Goal: Task Accomplishment & Management: Manage account settings

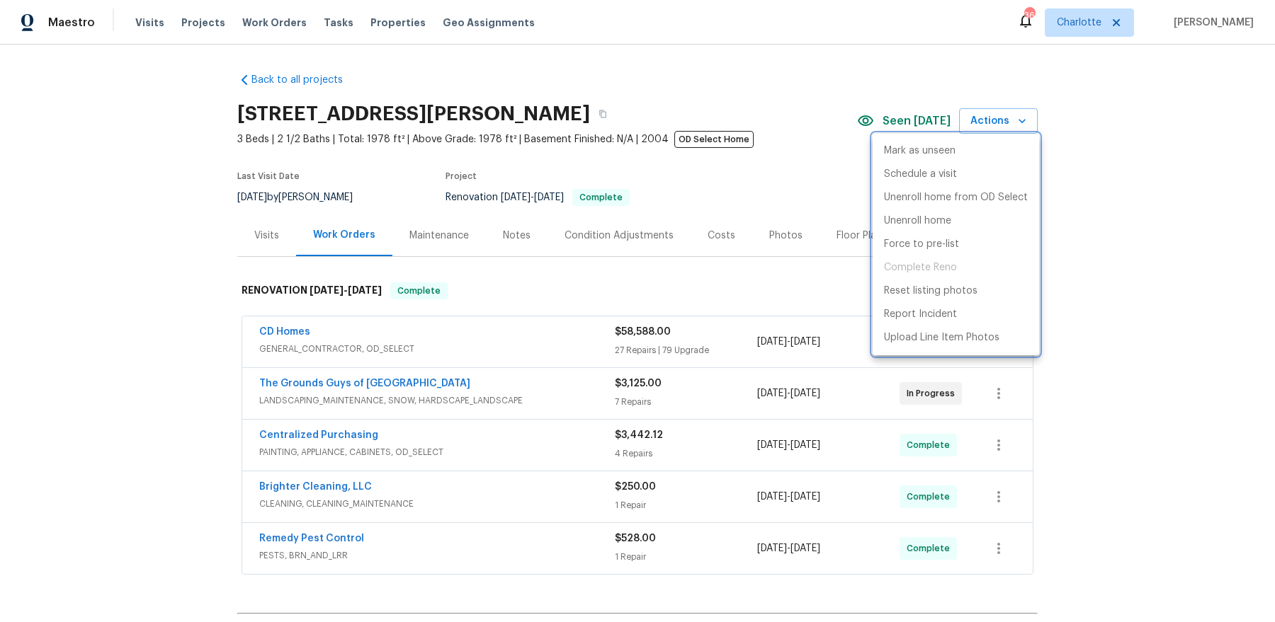
click at [750, 73] on div at bounding box center [637, 311] width 1275 height 622
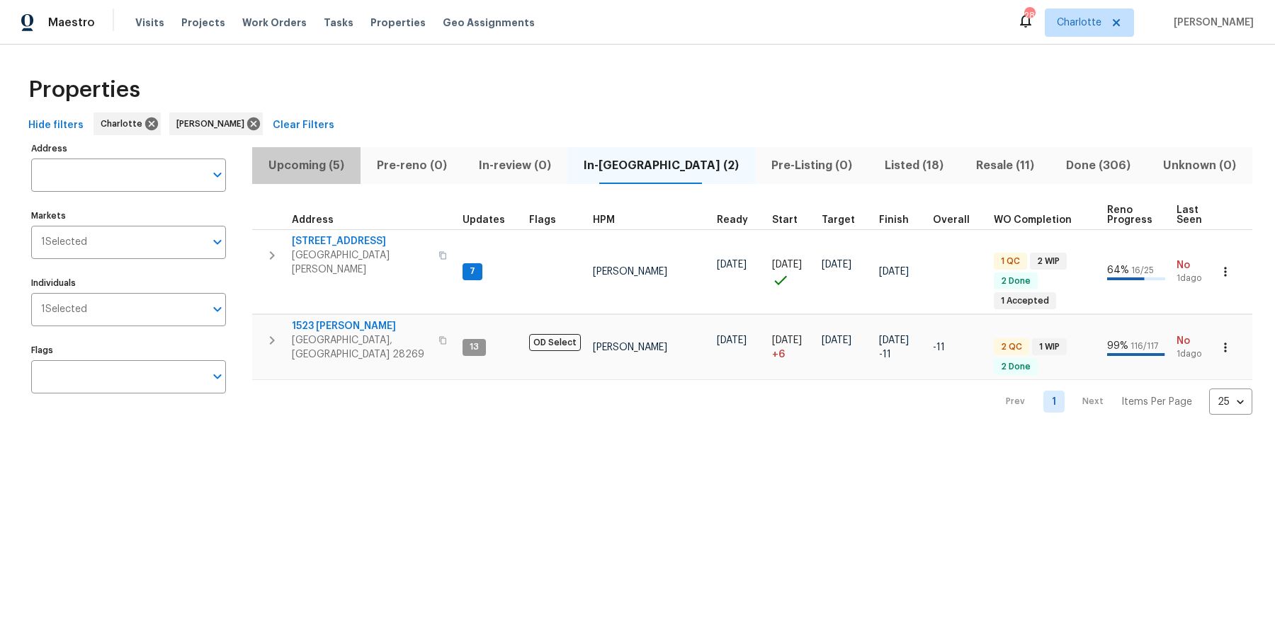
click at [310, 162] on span "Upcoming (5)" at bounding box center [306, 166] width 91 height 20
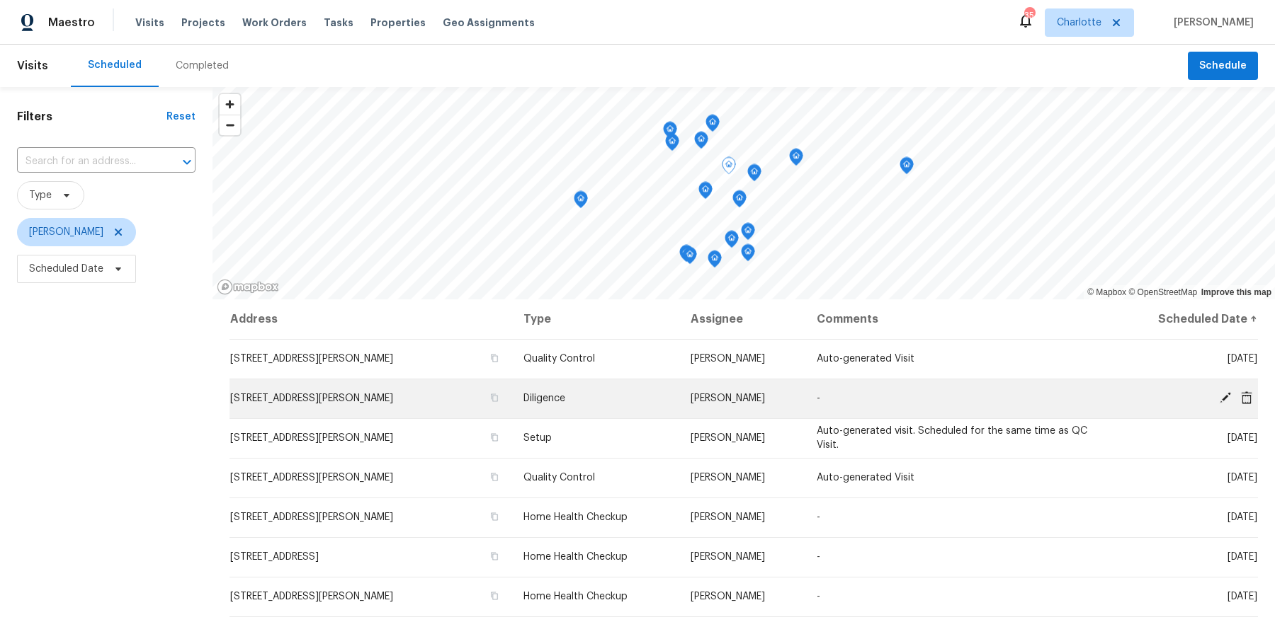
click at [337, 402] on span "[STREET_ADDRESS][PERSON_NAME]" at bounding box center [311, 399] width 163 height 10
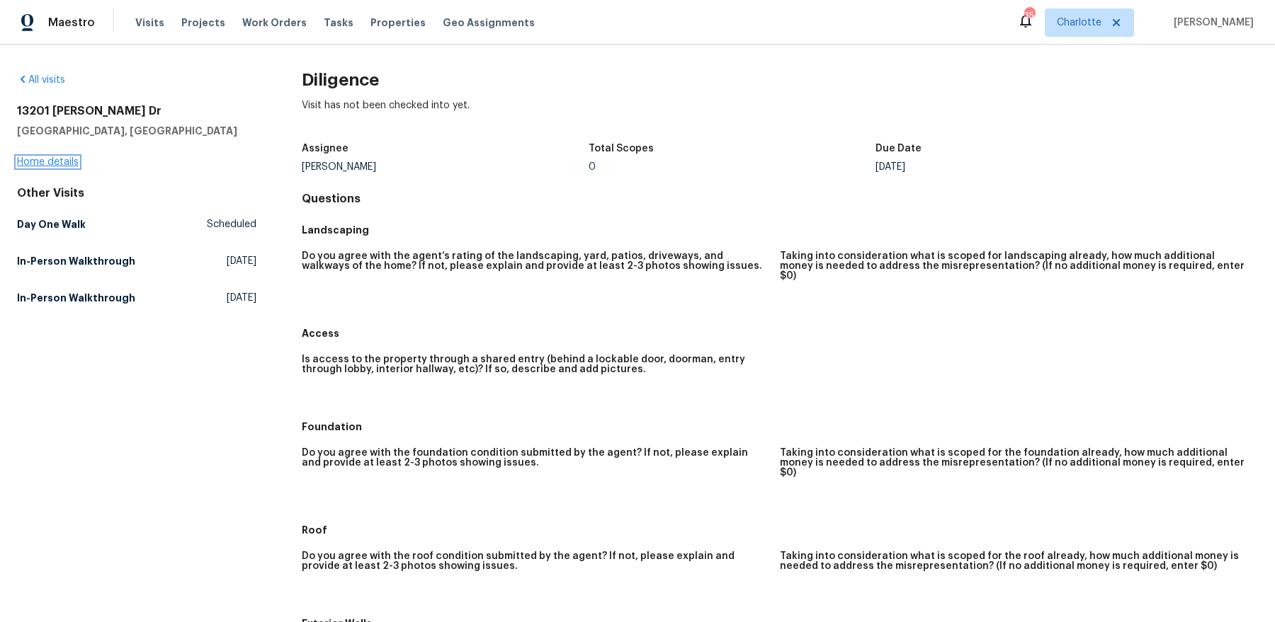
click at [50, 158] on link "Home details" at bounding box center [48, 162] width 62 height 10
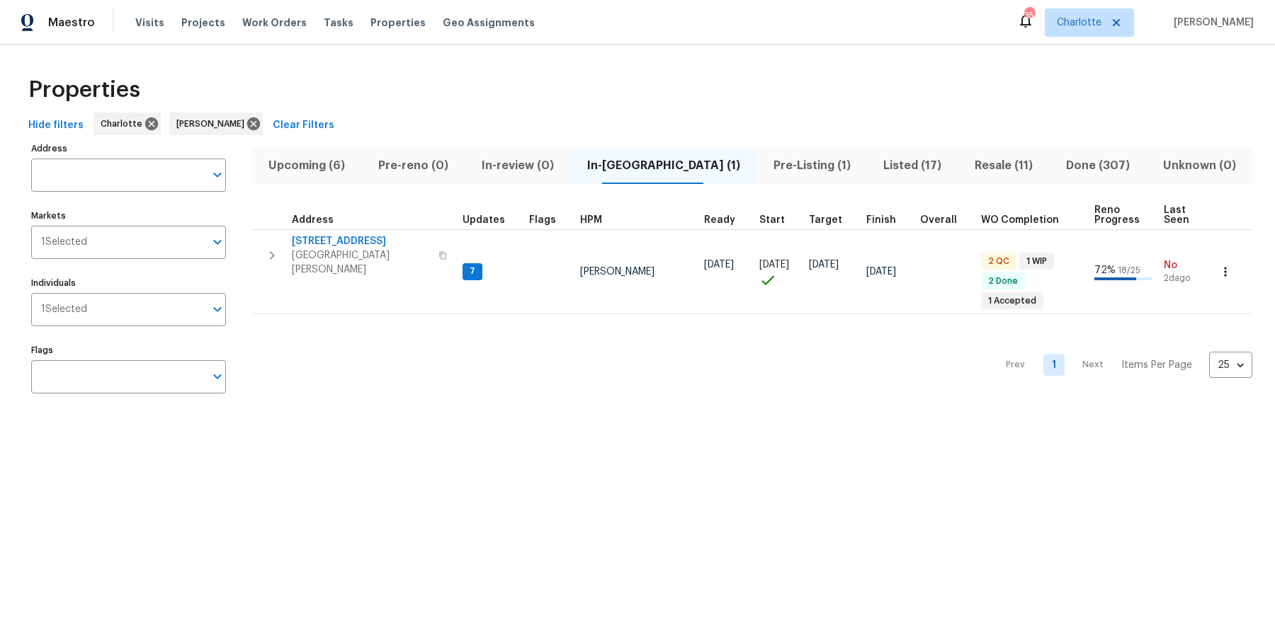
click at [331, 156] on span "Upcoming (6)" at bounding box center [307, 166] width 93 height 20
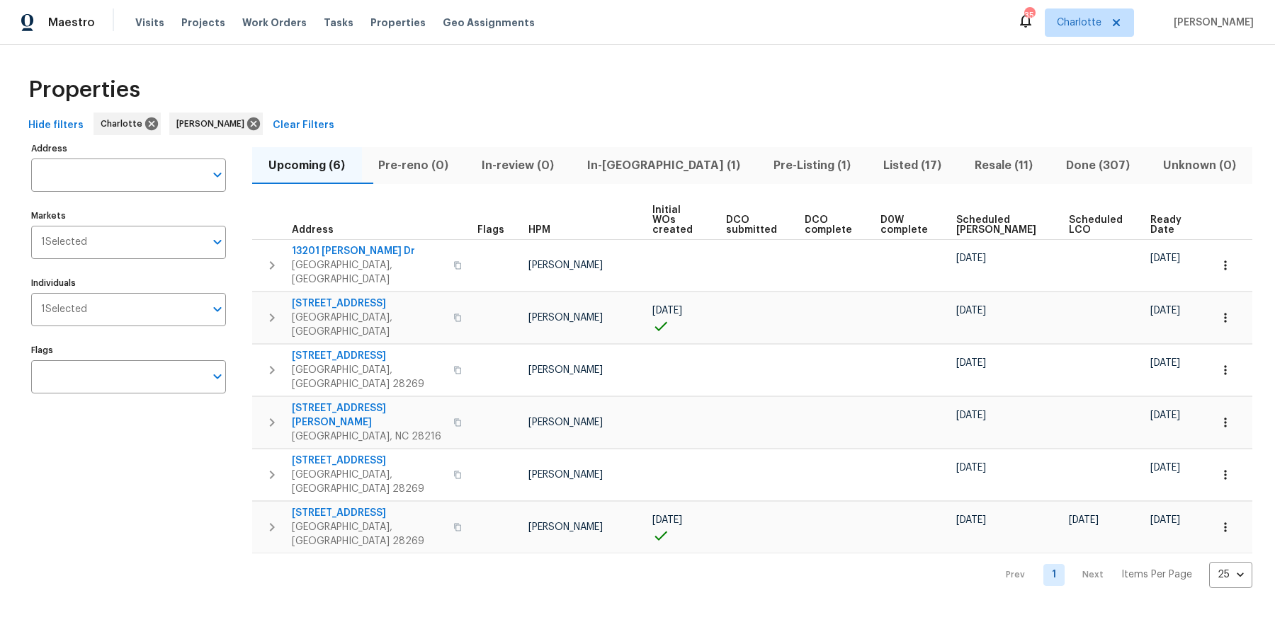
click at [1166, 201] on th "Ready Date" at bounding box center [1173, 220] width 59 height 39
click at [1158, 215] on span "Ready Date" at bounding box center [1167, 225] width 35 height 20
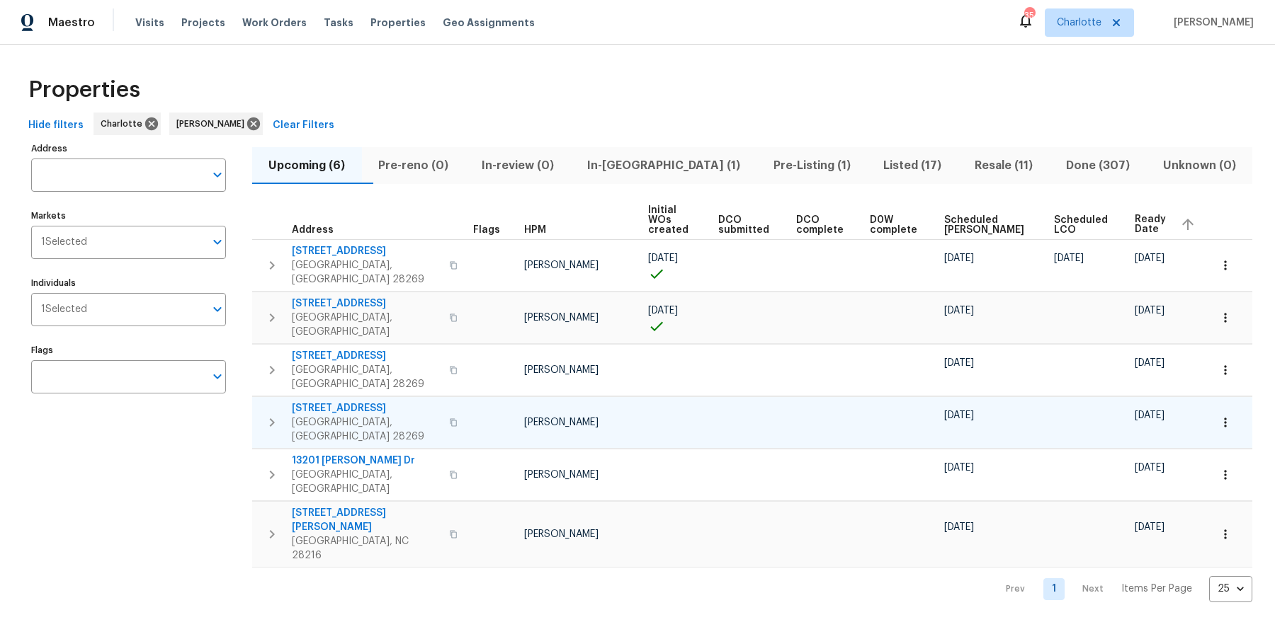
click at [328, 401] on span "2220 Brandybuck Ln" at bounding box center [366, 408] width 149 height 14
click at [666, 163] on span "In-reno (1)" at bounding box center [663, 166] width 169 height 20
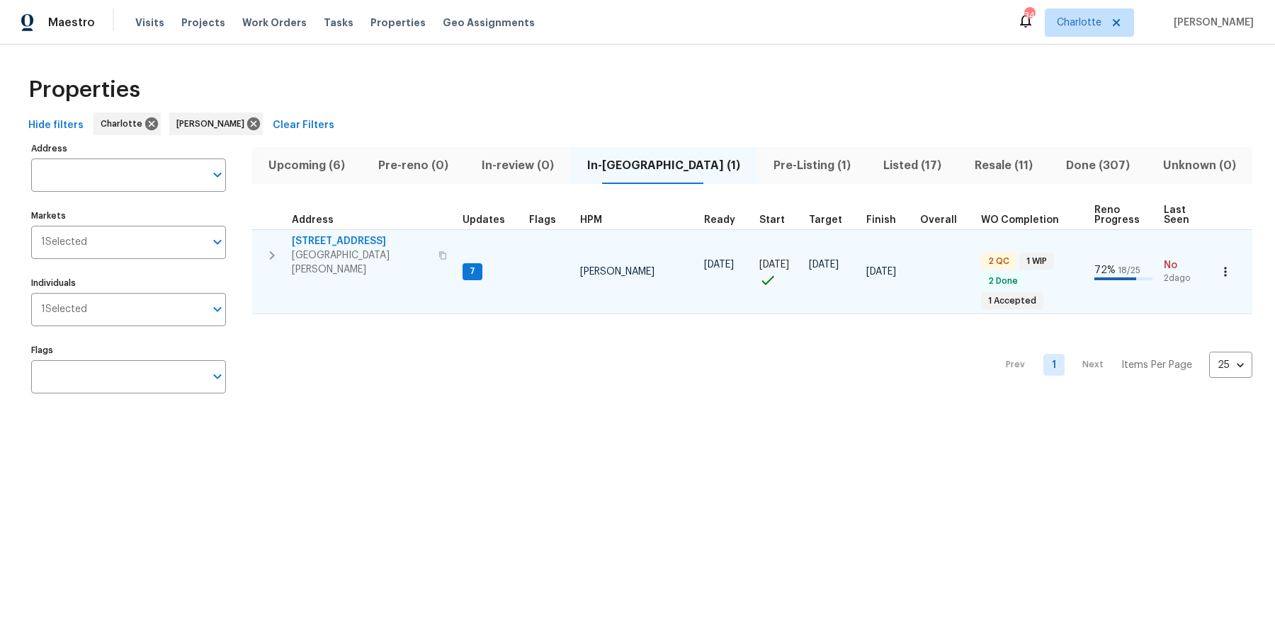
click at [319, 246] on span "133 Devynn Ridge Ct" at bounding box center [361, 241] width 138 height 14
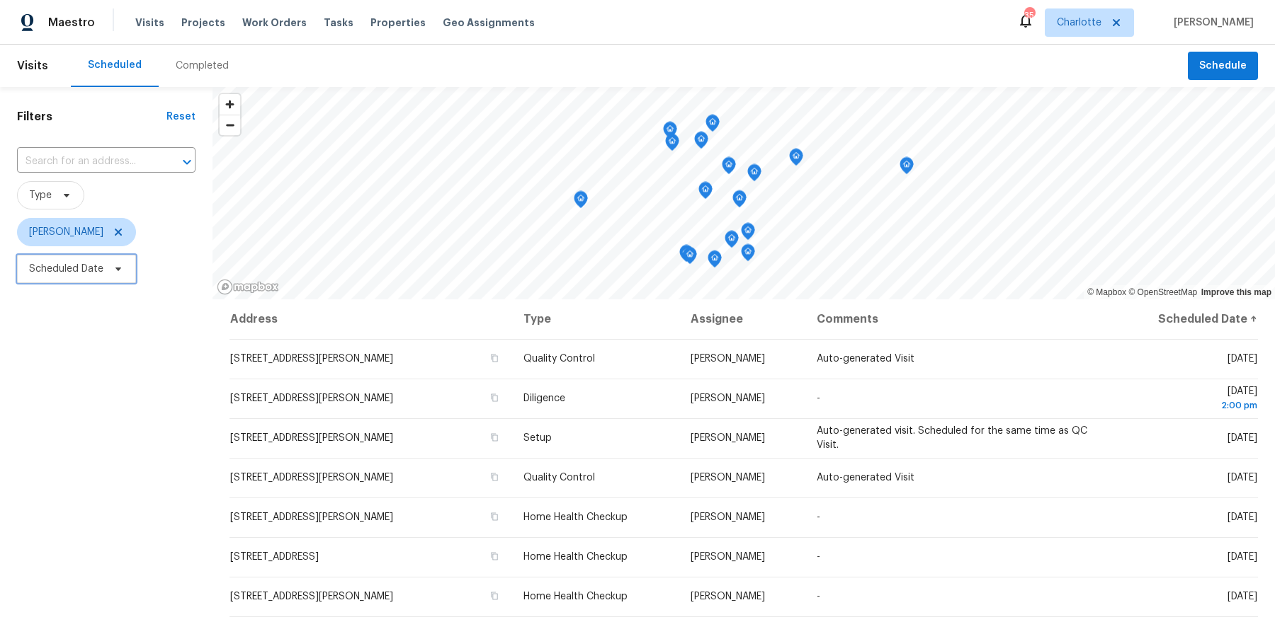
click at [77, 278] on span "Scheduled Date" at bounding box center [76, 269] width 119 height 28
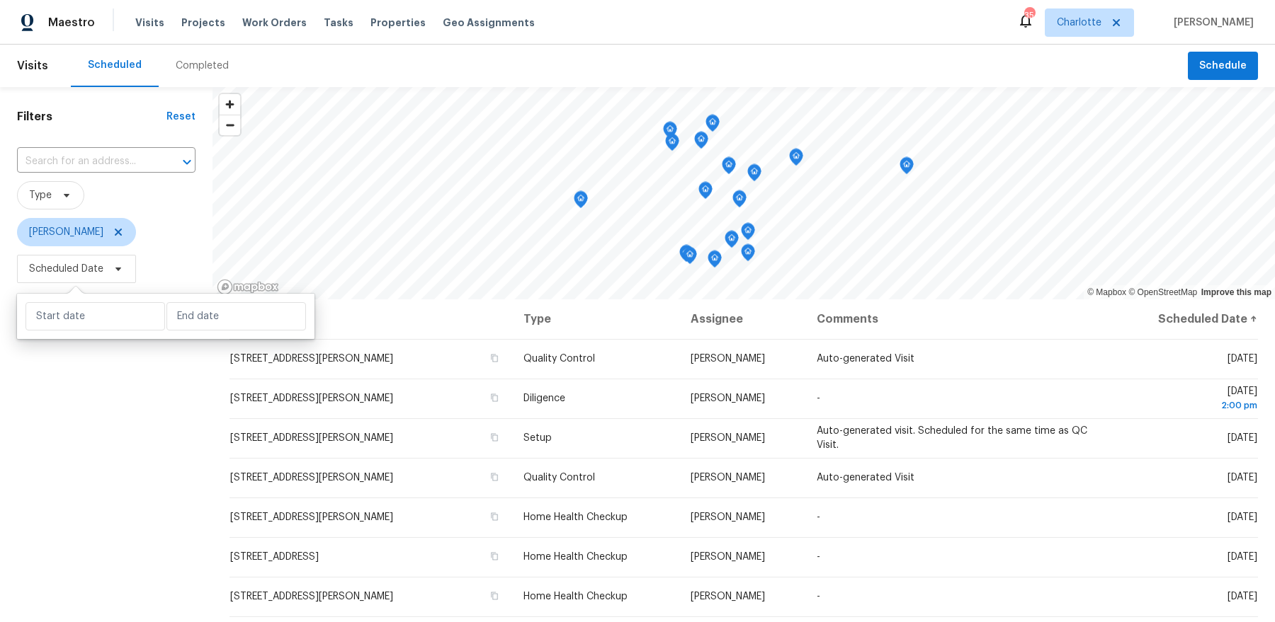
click at [77, 333] on div at bounding box center [165, 316] width 297 height 45
select select "8"
select select "2025"
select select "9"
select select "2025"
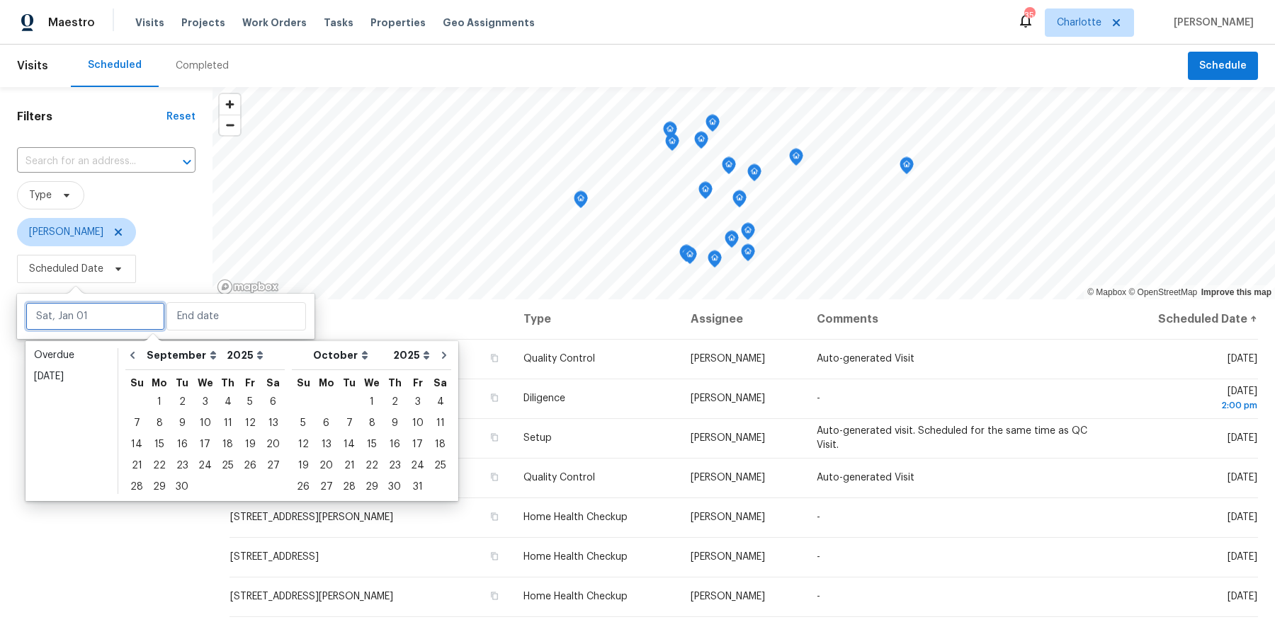
click at [86, 307] on input "text" at bounding box center [94, 316] width 139 height 28
click at [244, 448] on div "19" at bounding box center [250, 445] width 23 height 20
type input "Fri, Sep 19"
click at [244, 448] on div "19" at bounding box center [250, 445] width 23 height 20
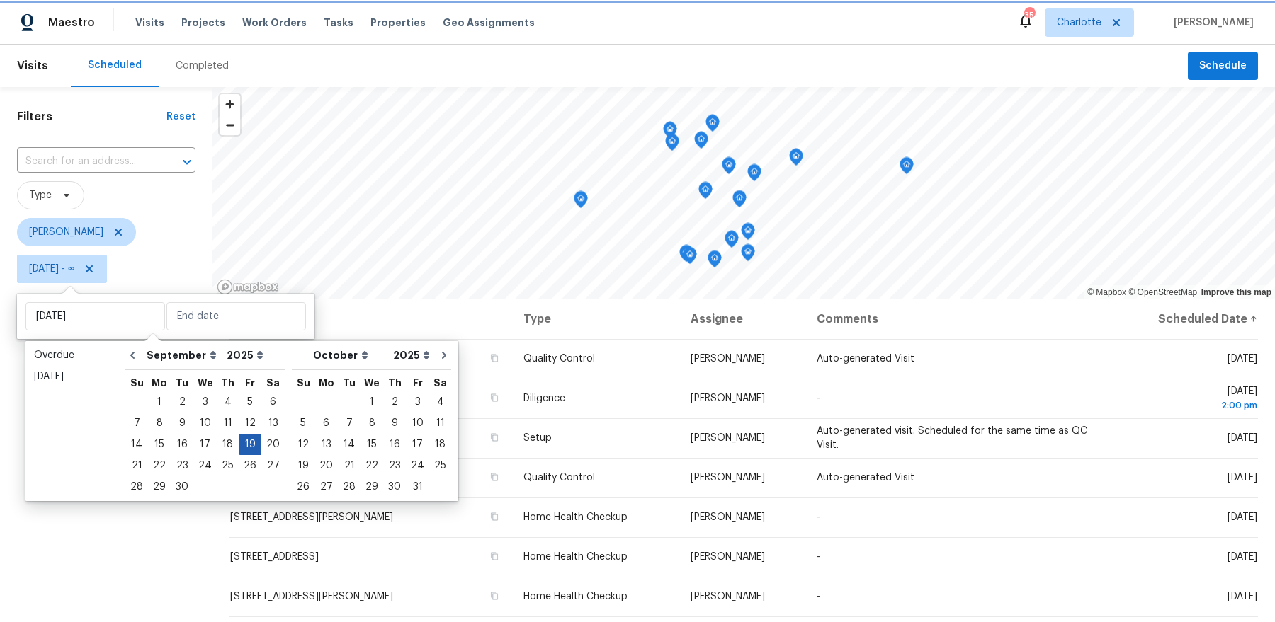
type input "Fri, Sep 19"
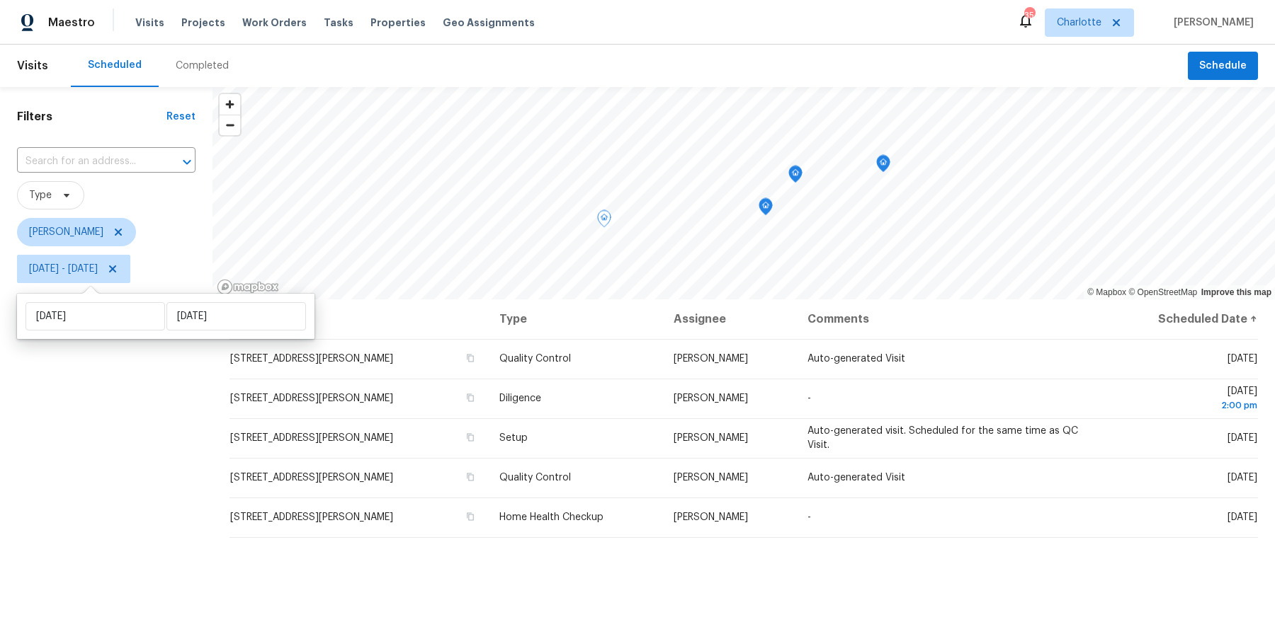
click at [169, 472] on div "Filters Reset ​ Type Dan Baquero Fri, Sep 19 - Fri, Sep 19" at bounding box center [106, 442] width 212 height 710
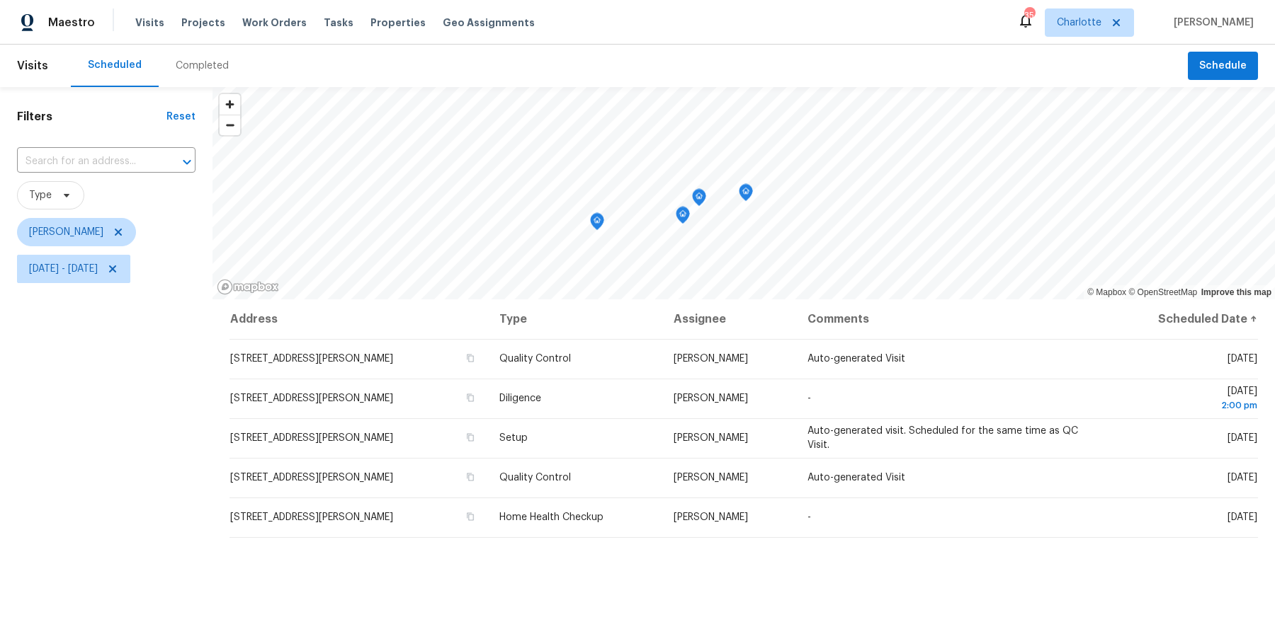
click at [702, 199] on icon "Map marker" at bounding box center [699, 198] width 13 height 16
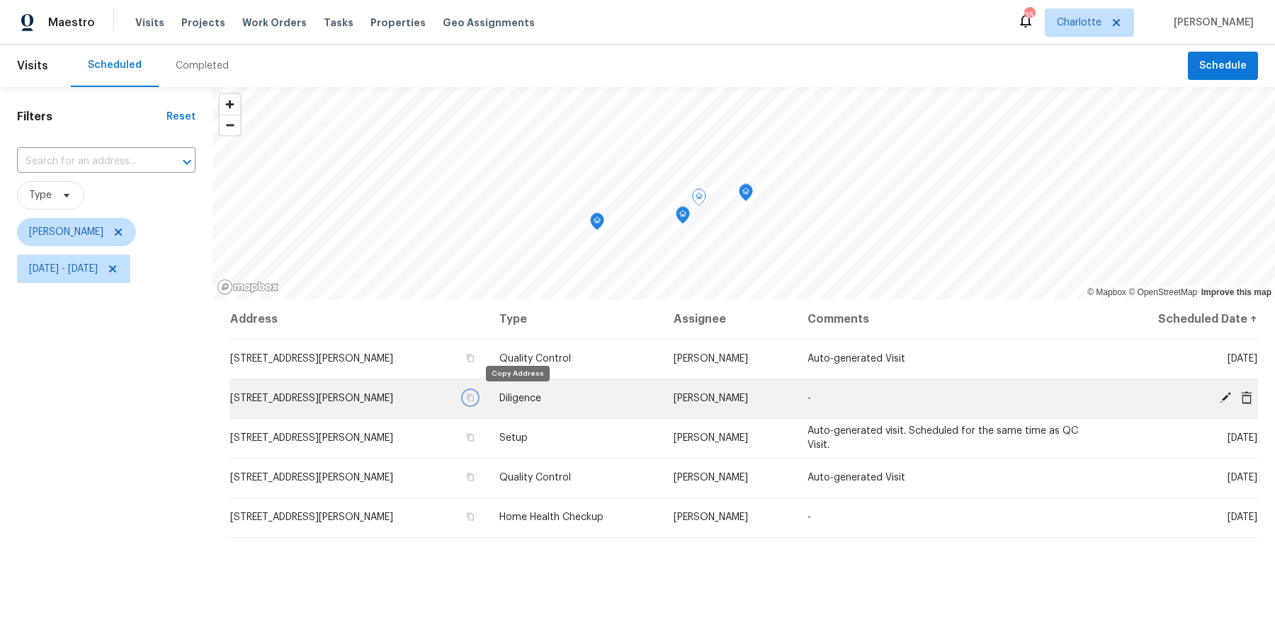
click at [474, 400] on icon "button" at bounding box center [470, 398] width 8 height 8
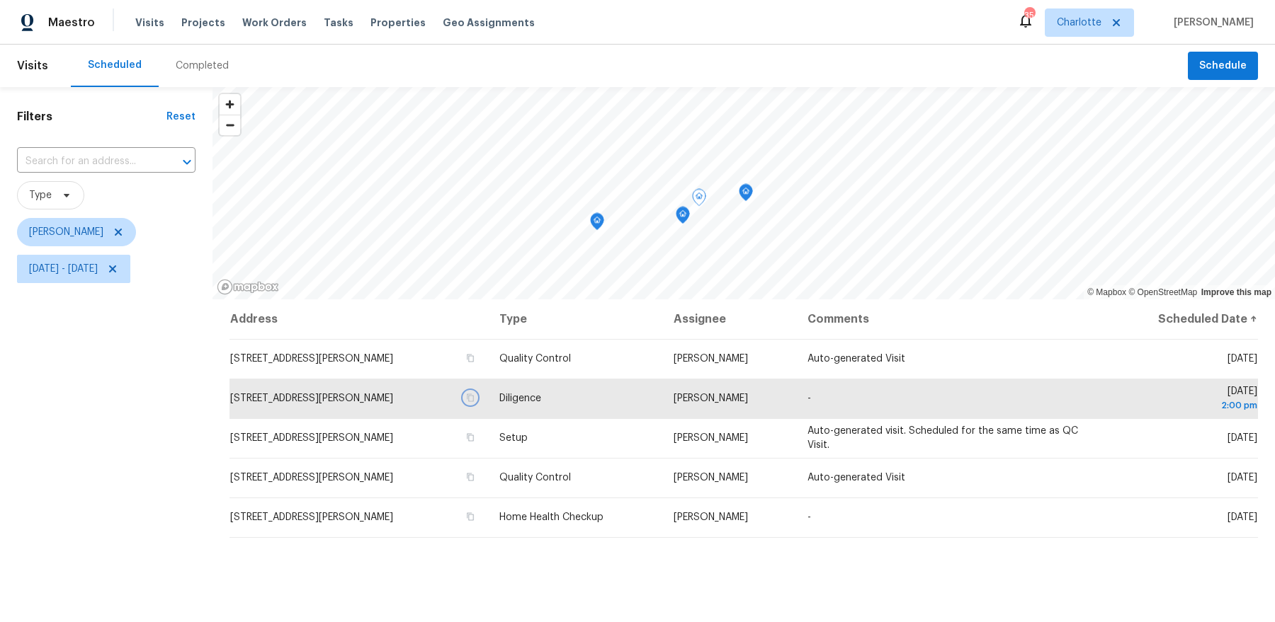
click at [748, 193] on icon "Map marker" at bounding box center [745, 193] width 13 height 16
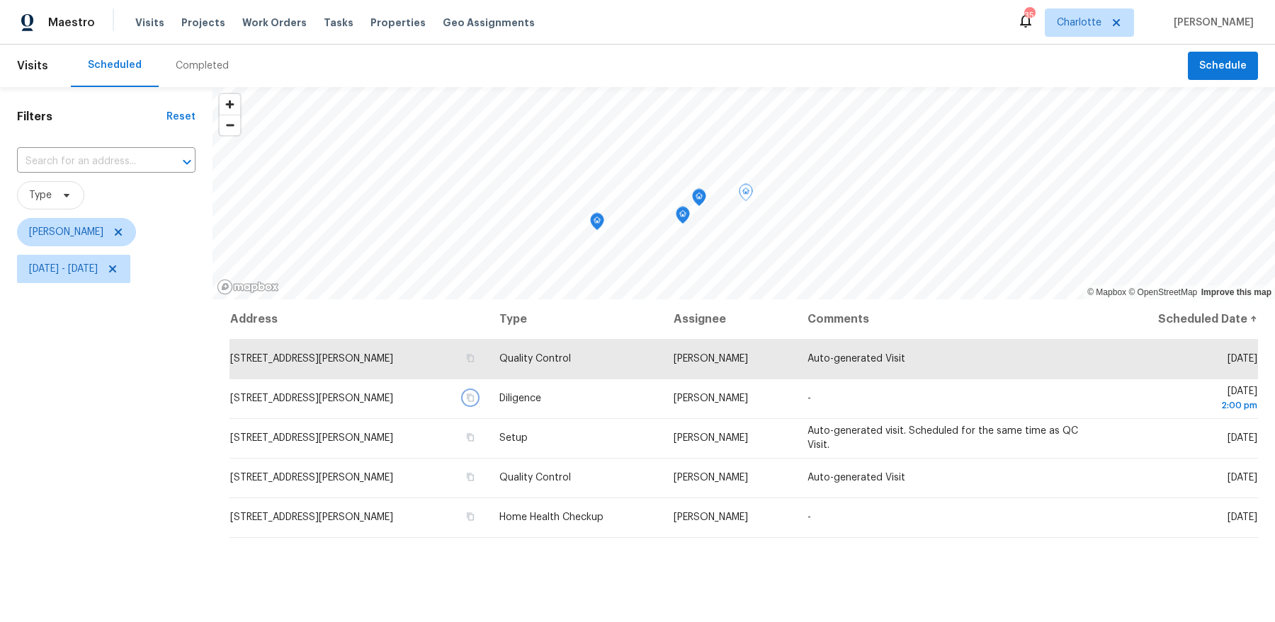
click at [683, 215] on icon "Map marker" at bounding box center [682, 216] width 1 height 2
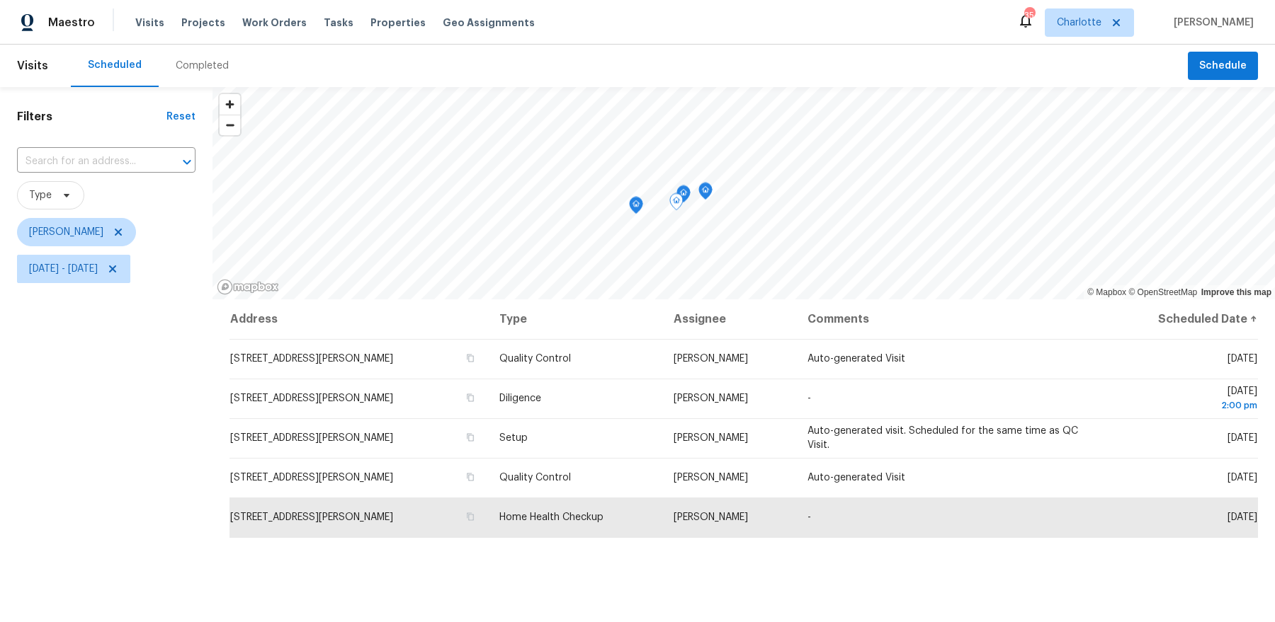
click at [639, 210] on icon "Map marker" at bounding box center [636, 206] width 13 height 16
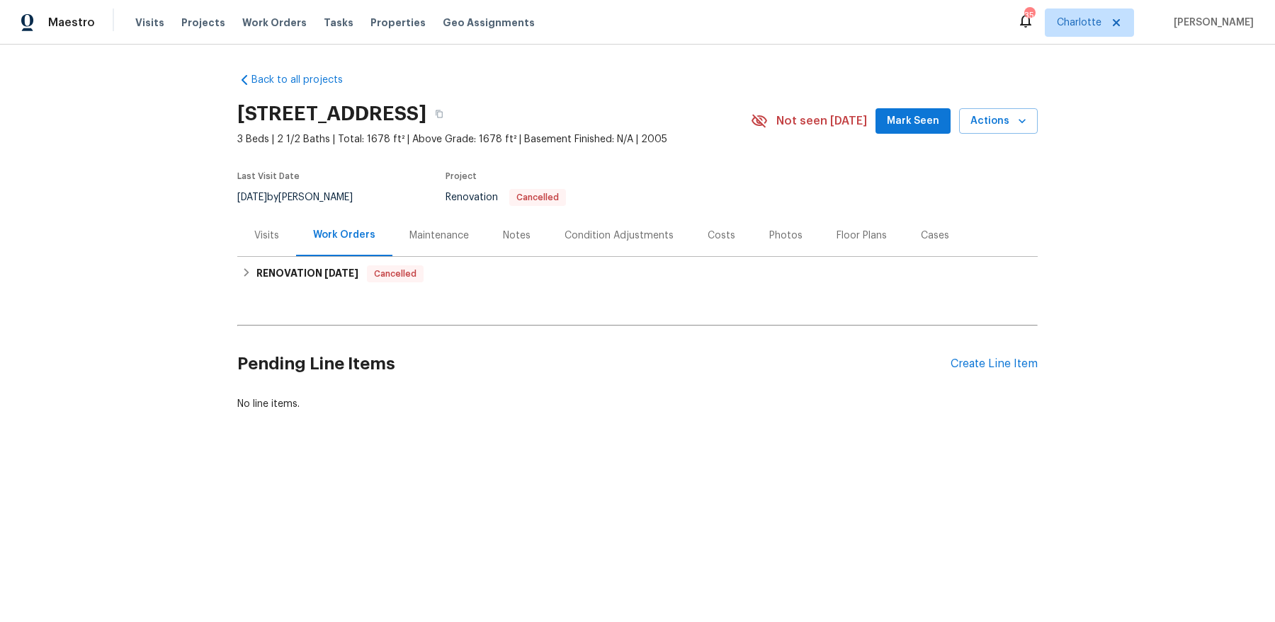
click at [278, 243] on div "Visits" at bounding box center [266, 236] width 59 height 42
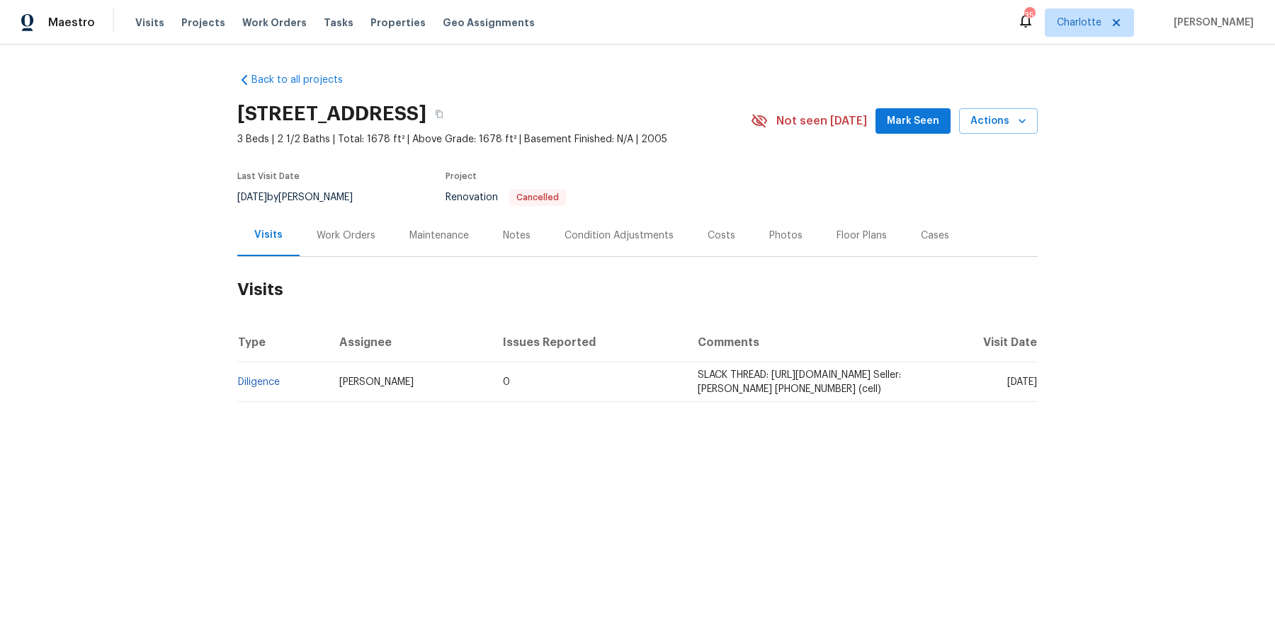
click at [686, 390] on td "SLACK THREAD: https://opendoor.slack.com/archives/C9NLZLUQ0/p1755112899701429 S…" at bounding box center [806, 383] width 240 height 40
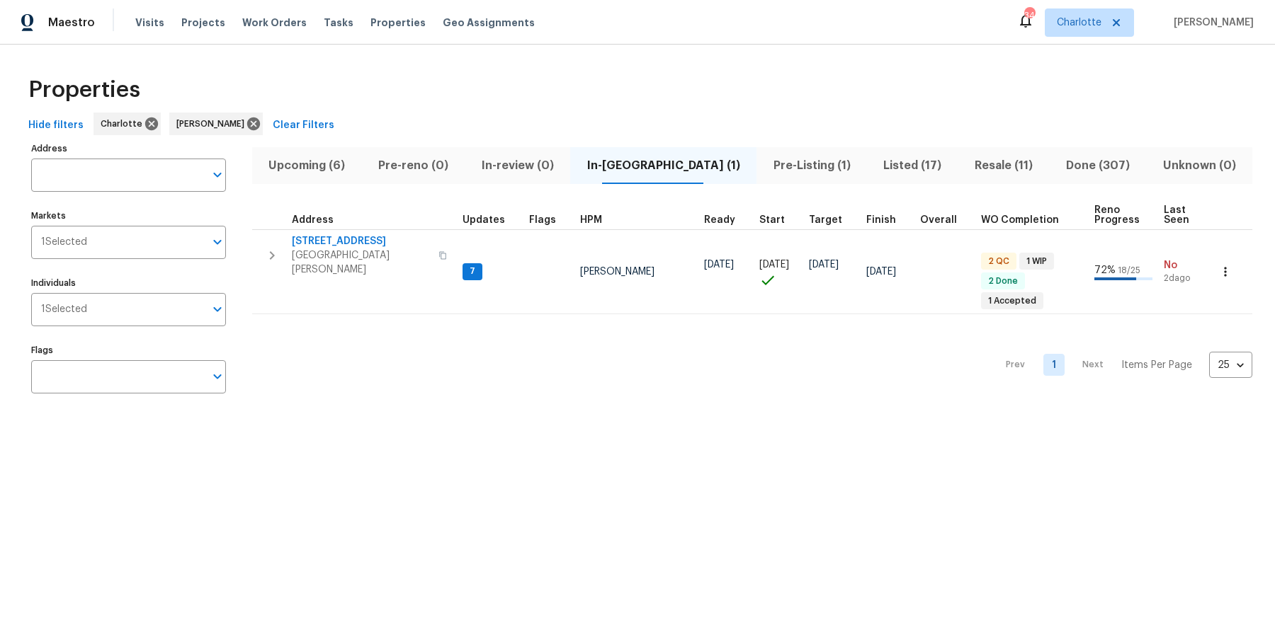
click at [778, 159] on span "Pre-Listing (1)" at bounding box center [811, 166] width 93 height 20
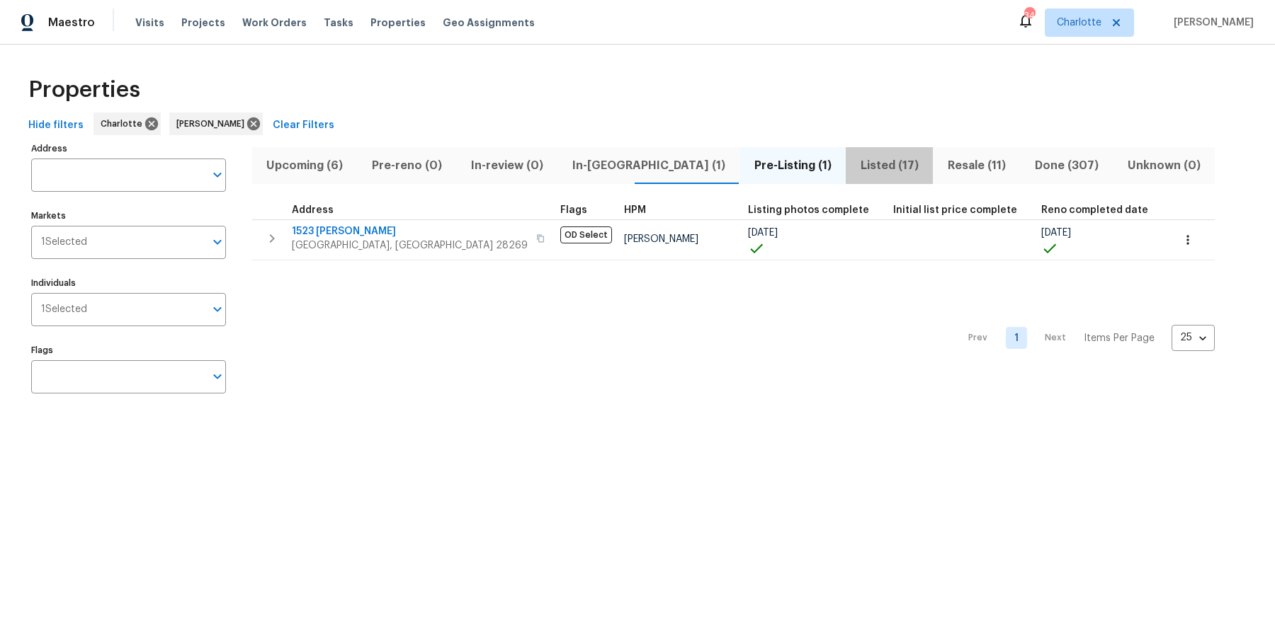
click at [854, 159] on span "Listed (17)" at bounding box center [889, 166] width 70 height 20
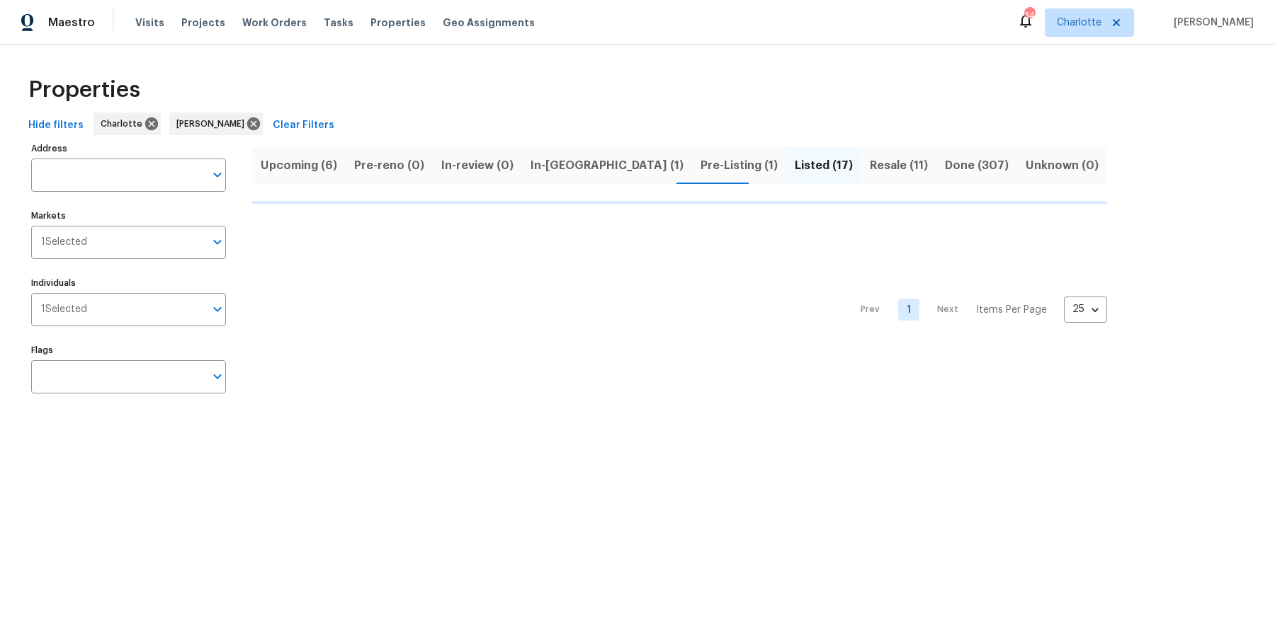
click at [545, 161] on div "Upcoming (6) Pre-reno (0) In-review (0) In-reno (1) Pre-Listing (1) Listed (17)…" at bounding box center [679, 165] width 855 height 37
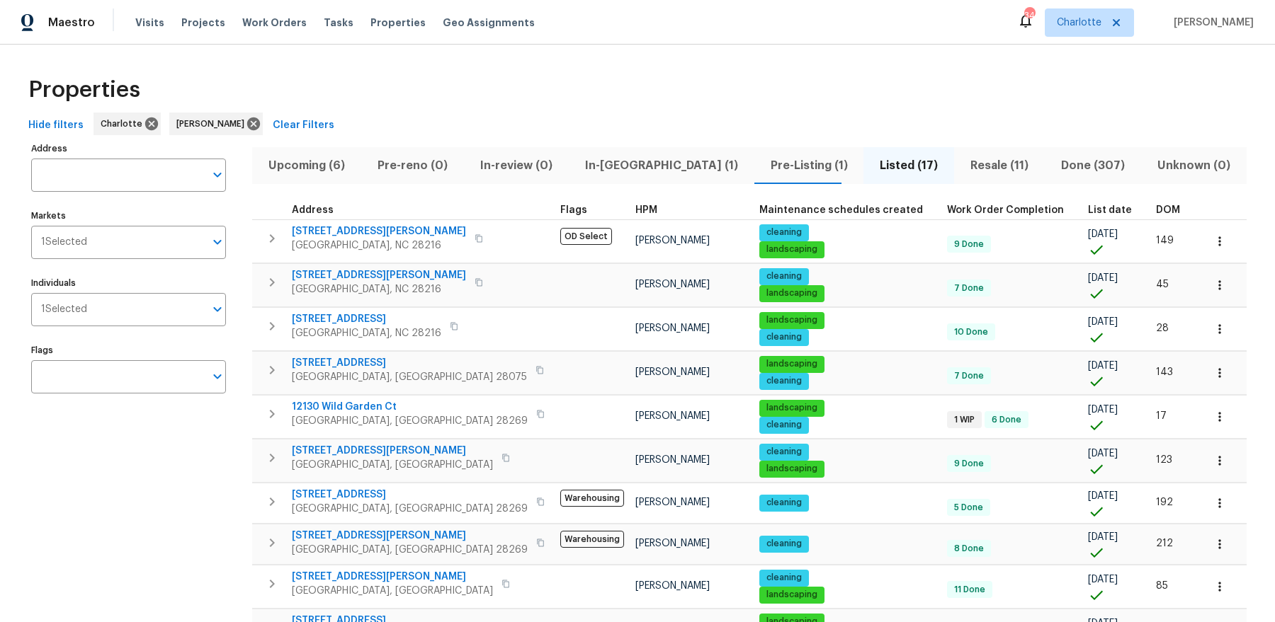
click at [612, 175] on button "In-reno (1)" at bounding box center [662, 165] width 186 height 37
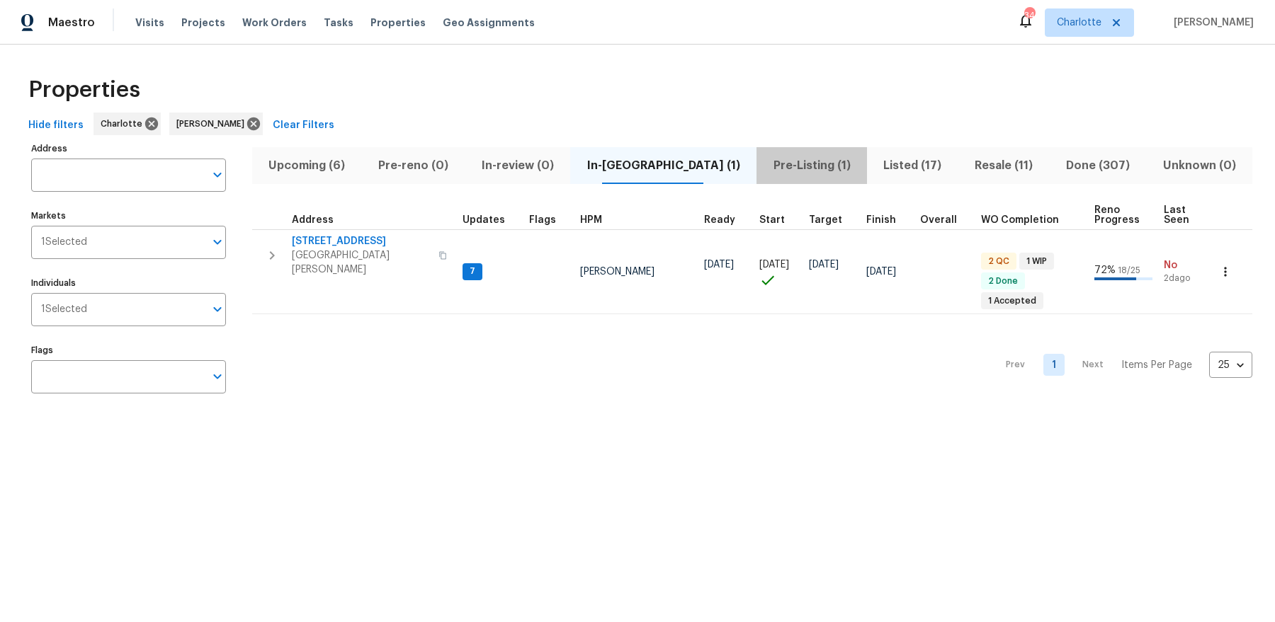
click at [765, 166] on span "Pre-Listing (1)" at bounding box center [811, 166] width 93 height 20
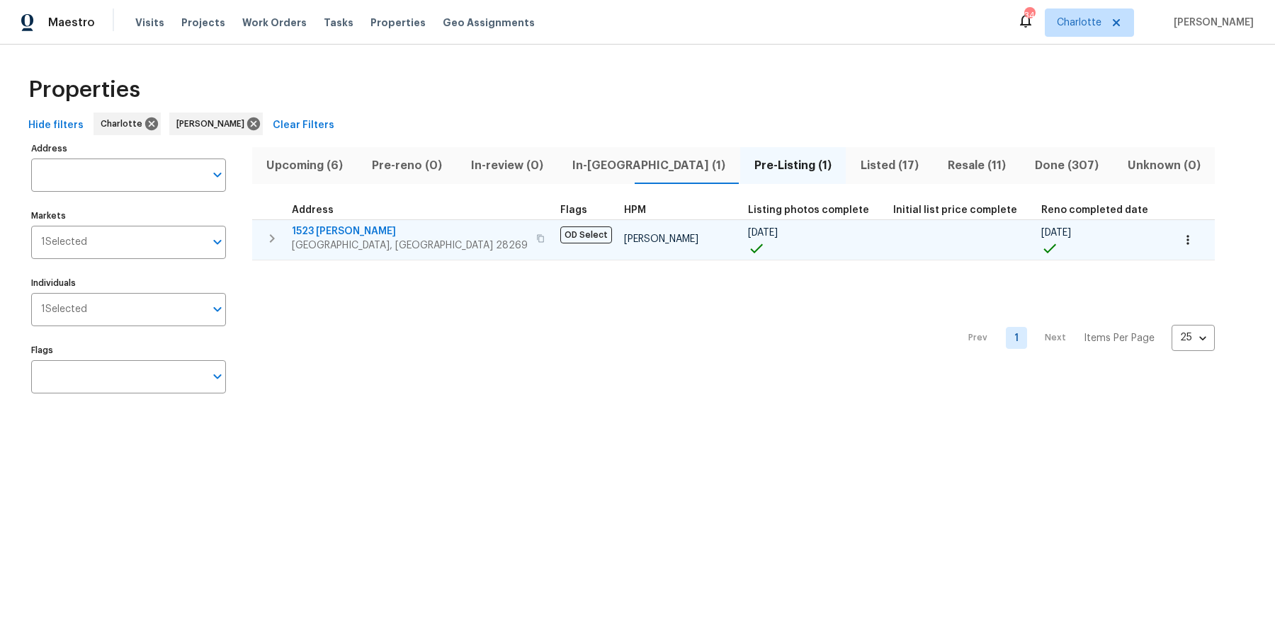
click at [304, 229] on span "1523 [PERSON_NAME]" at bounding box center [410, 231] width 236 height 14
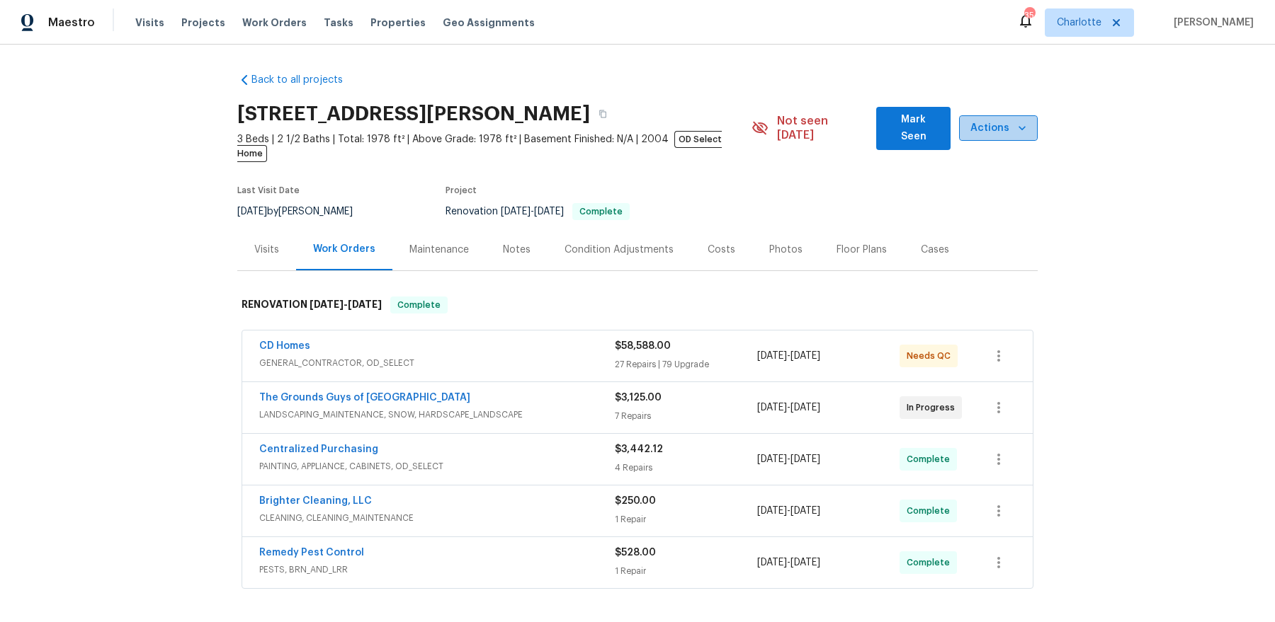
click at [1008, 123] on span "Actions" at bounding box center [998, 129] width 56 height 18
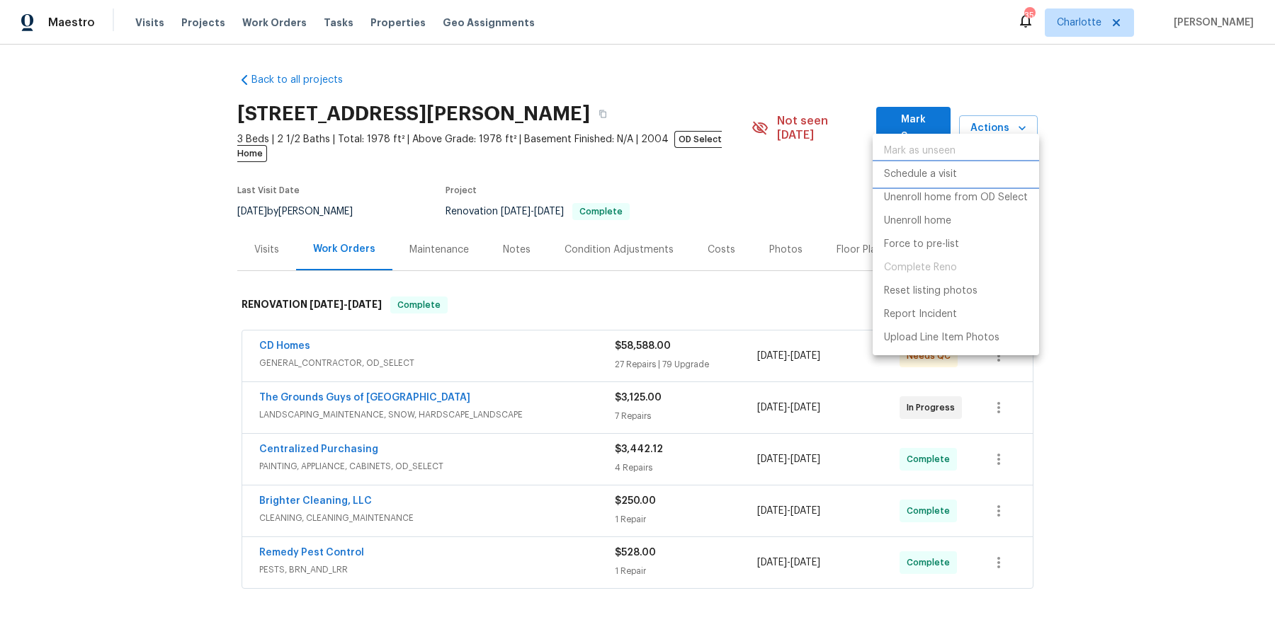
click at [959, 176] on li "Schedule a visit" at bounding box center [955, 174] width 166 height 23
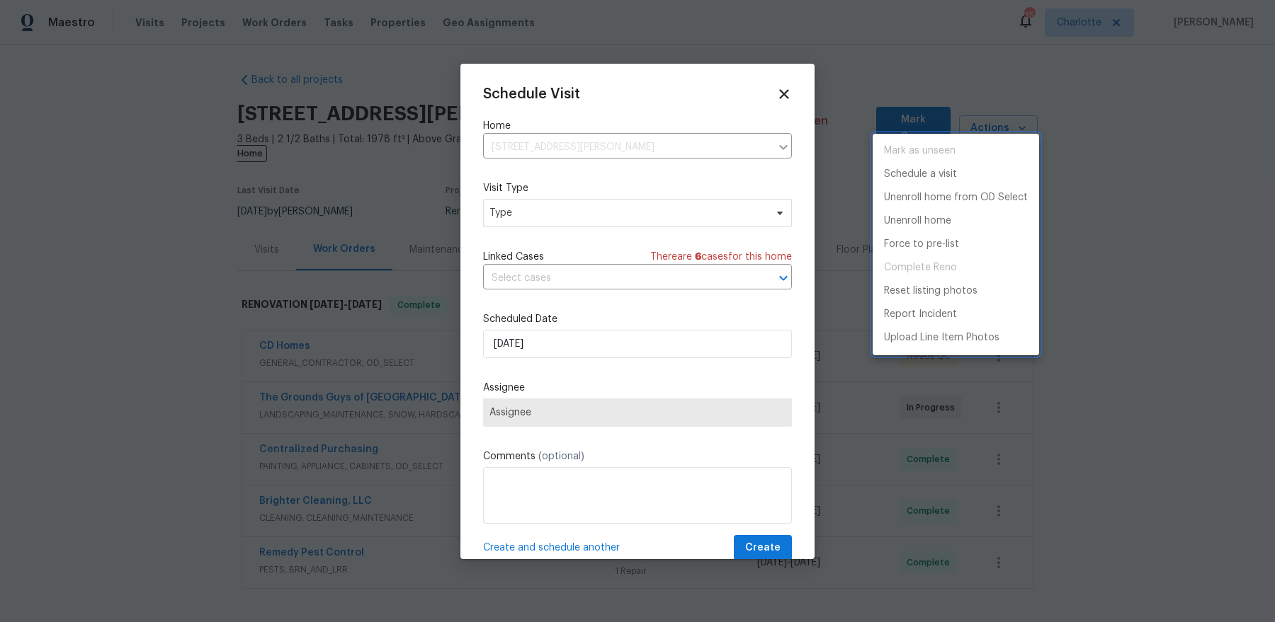
click at [562, 207] on div at bounding box center [637, 311] width 1275 height 622
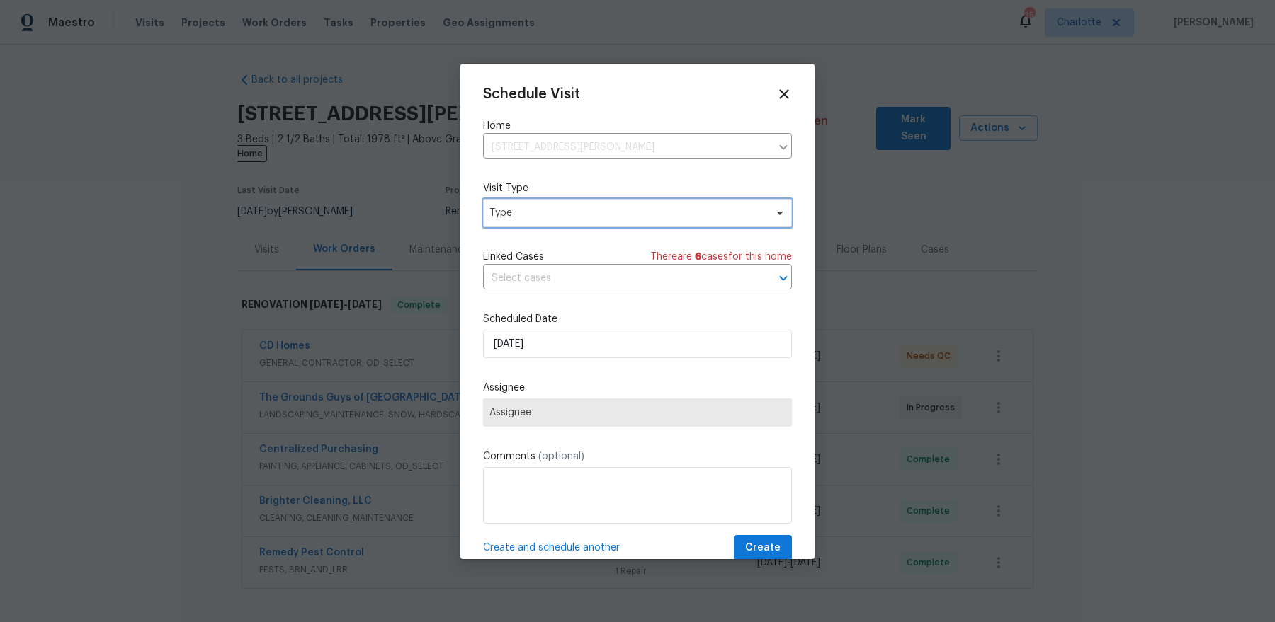
click at [557, 210] on span "Type" at bounding box center [626, 213] width 275 height 14
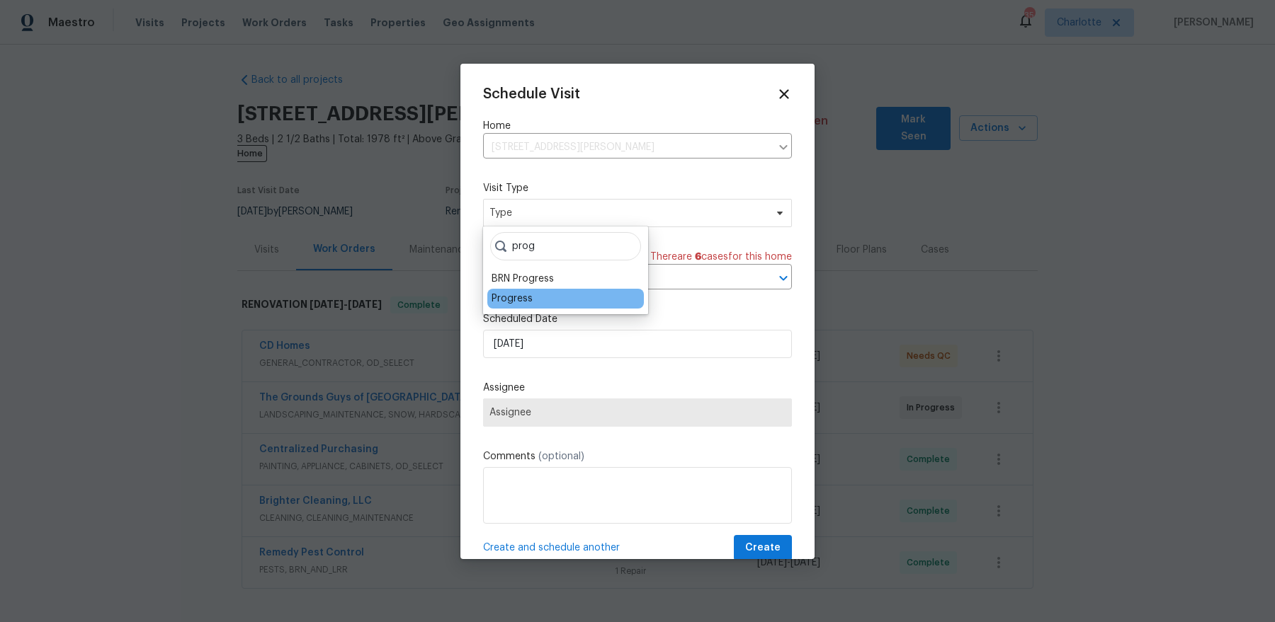
type input "prog"
click at [513, 290] on div "Progress" at bounding box center [565, 299] width 156 height 20
click at [507, 305] on div "Progress" at bounding box center [511, 299] width 41 height 14
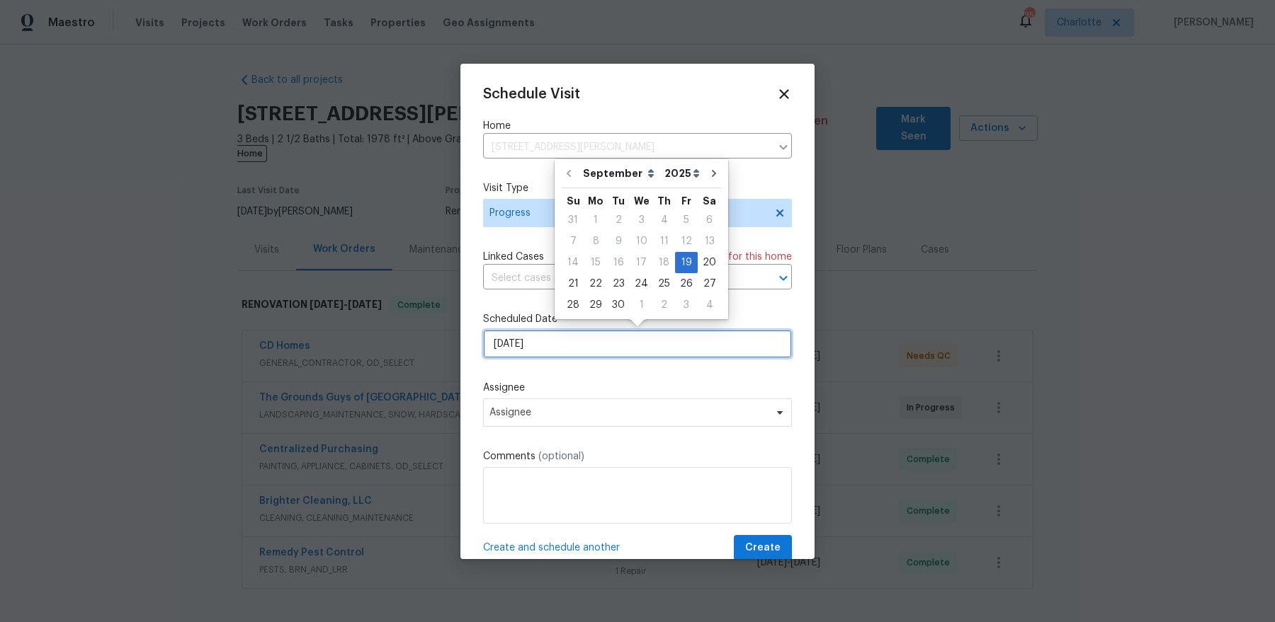
click at [537, 345] on input "[DATE]" at bounding box center [637, 344] width 309 height 28
click at [601, 287] on div "22" at bounding box center [595, 284] width 23 height 20
type input "[DATE]"
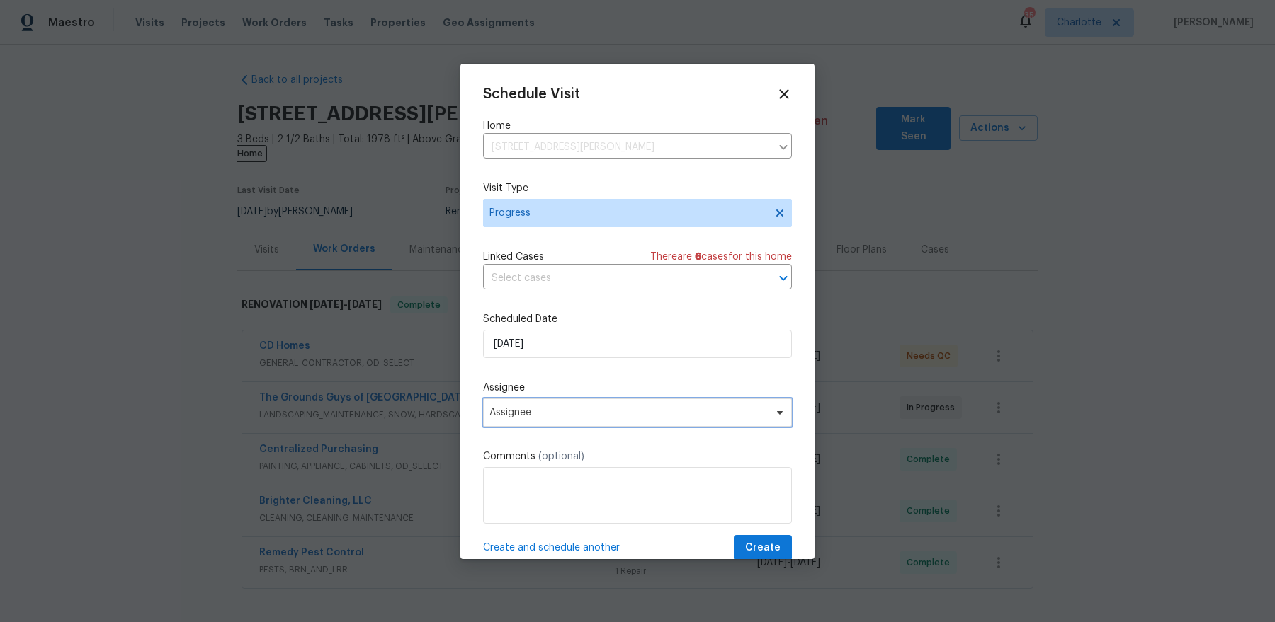
click at [566, 418] on span "Assignee" at bounding box center [637, 413] width 309 height 28
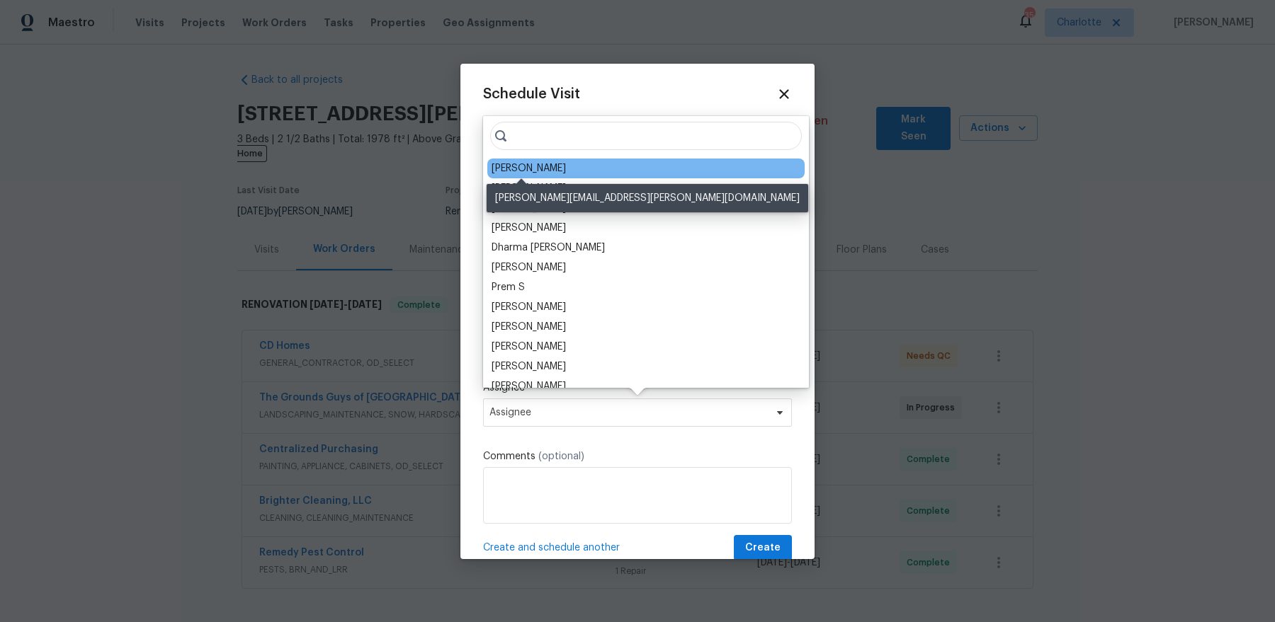
click at [535, 167] on div "[PERSON_NAME]" at bounding box center [528, 168] width 74 height 14
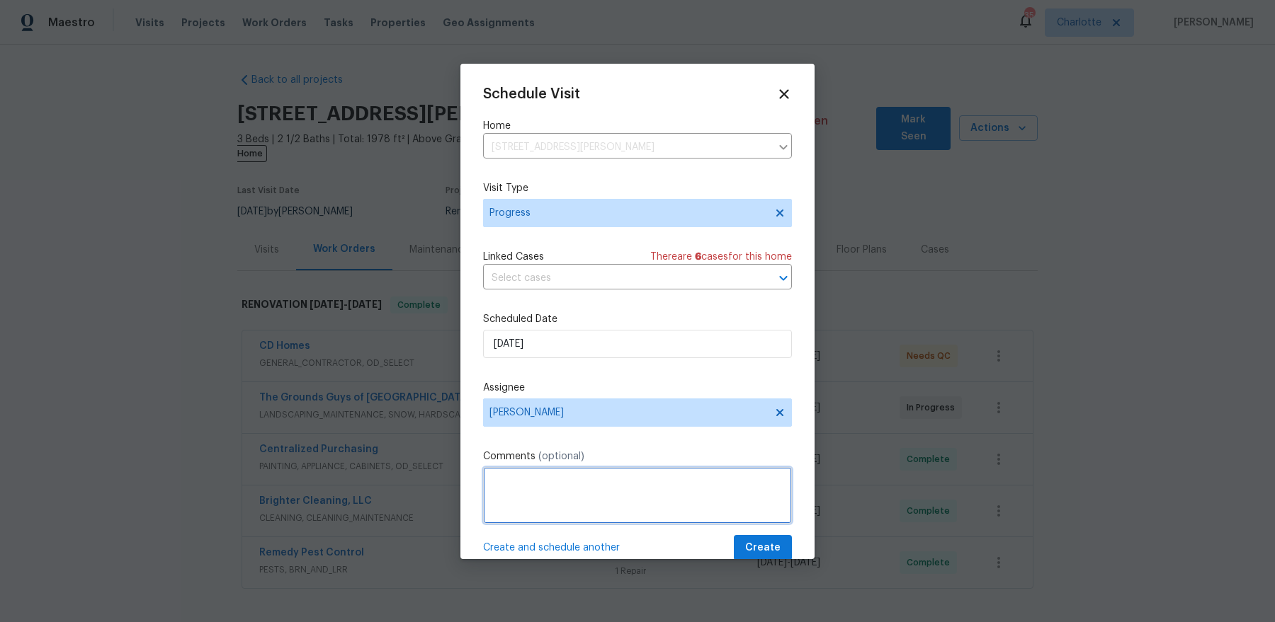
click at [570, 494] on textarea at bounding box center [637, 495] width 309 height 57
type textarea "Fence repairs completed?"
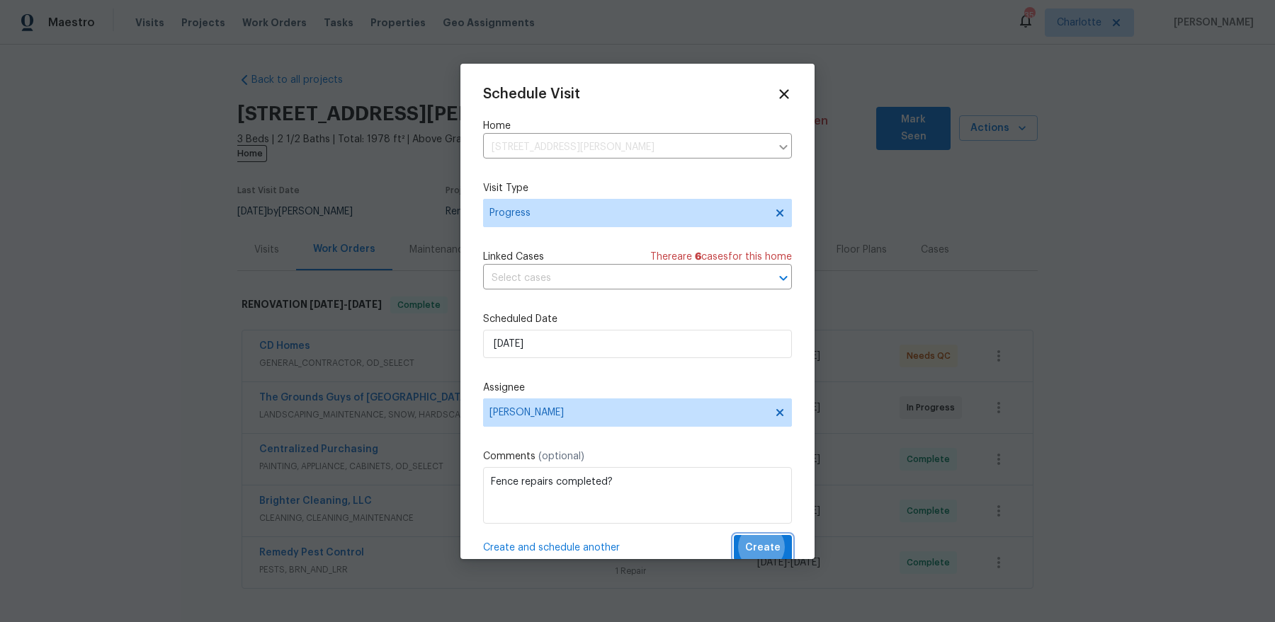
scroll to position [2, 0]
click at [734, 533] on button "Create" at bounding box center [763, 546] width 58 height 26
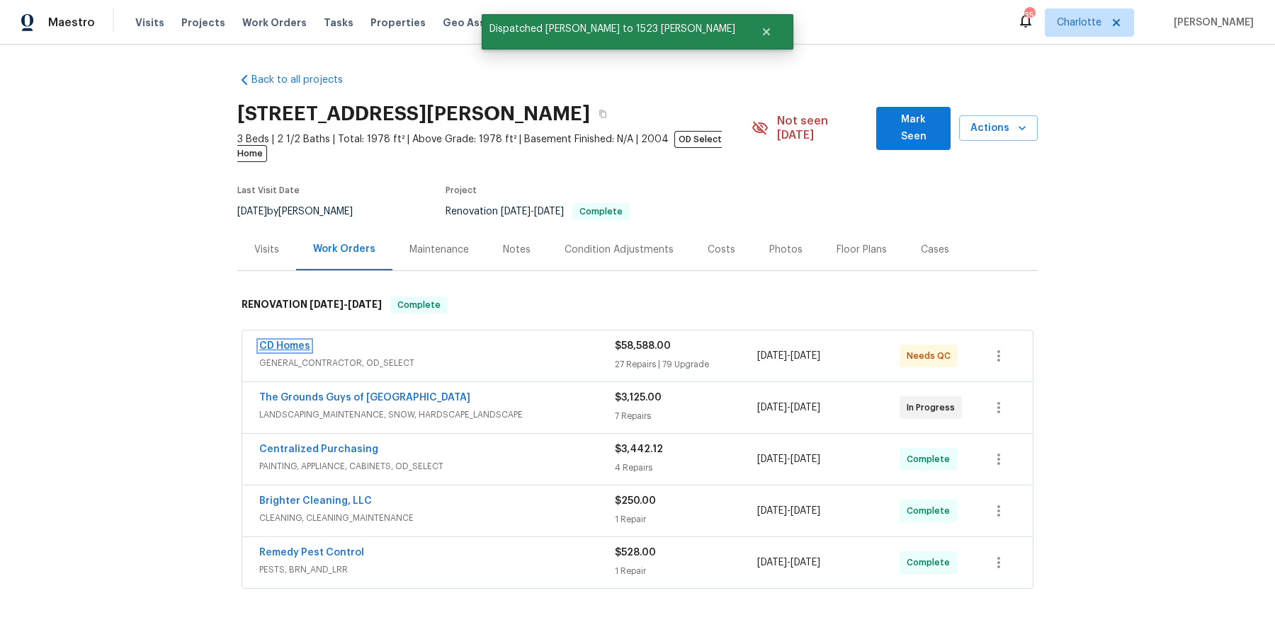
click at [283, 341] on link "CD Homes" at bounding box center [284, 346] width 51 height 10
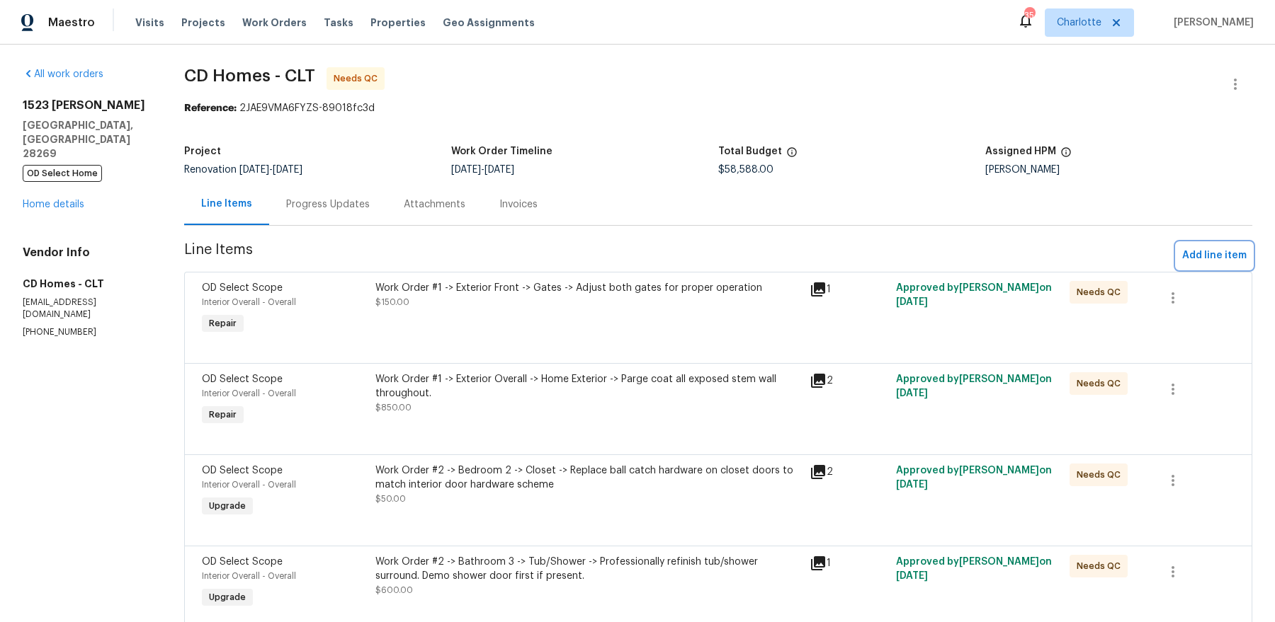
click at [1215, 257] on span "Add line item" at bounding box center [1214, 256] width 64 height 18
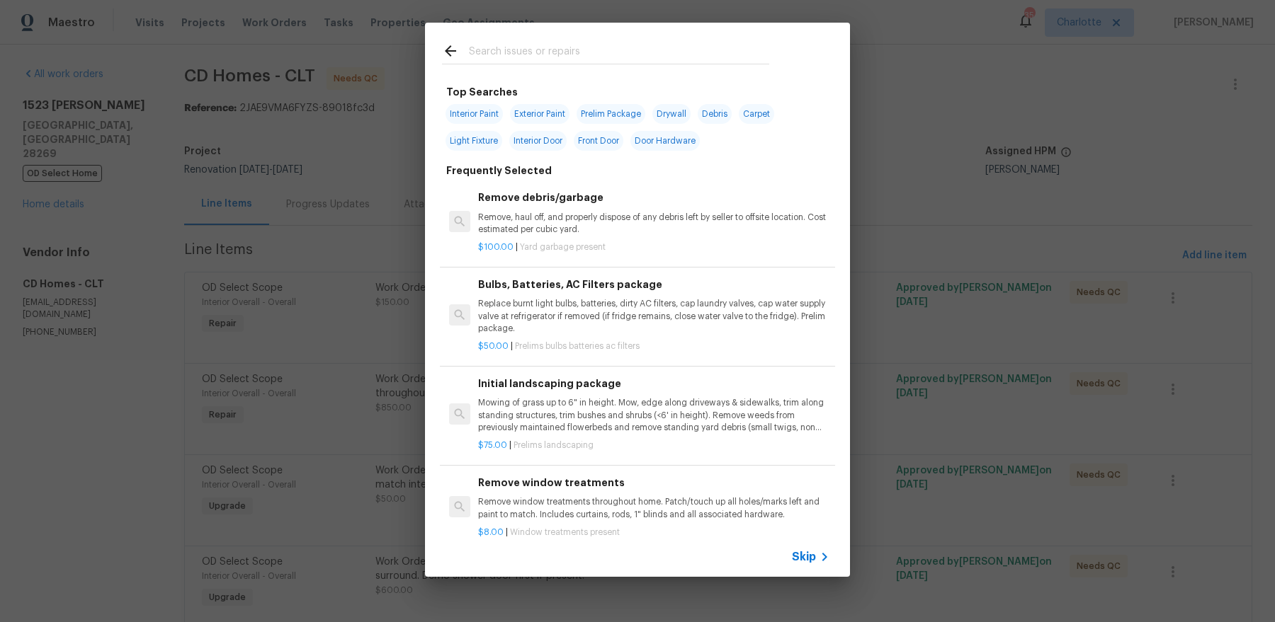
click at [530, 51] on input "text" at bounding box center [619, 52] width 300 height 21
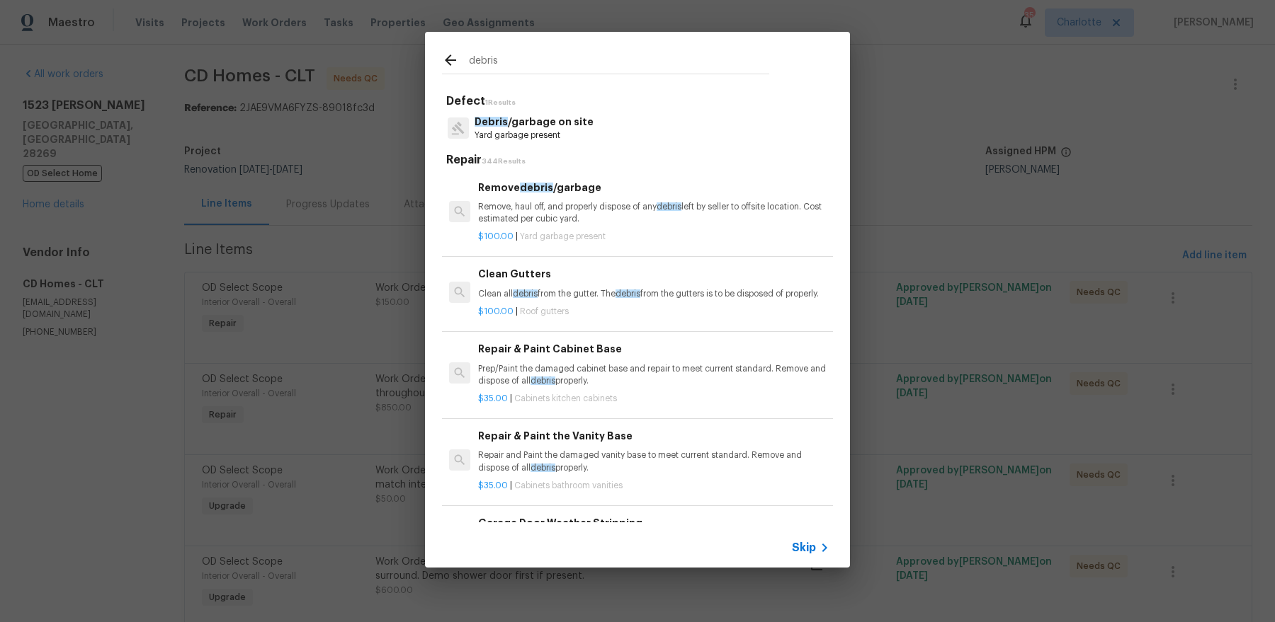
type input "debris"
click at [556, 203] on p "Remove, haul off, and properly dispose of any debris left by seller to offsite …" at bounding box center [653, 213] width 351 height 24
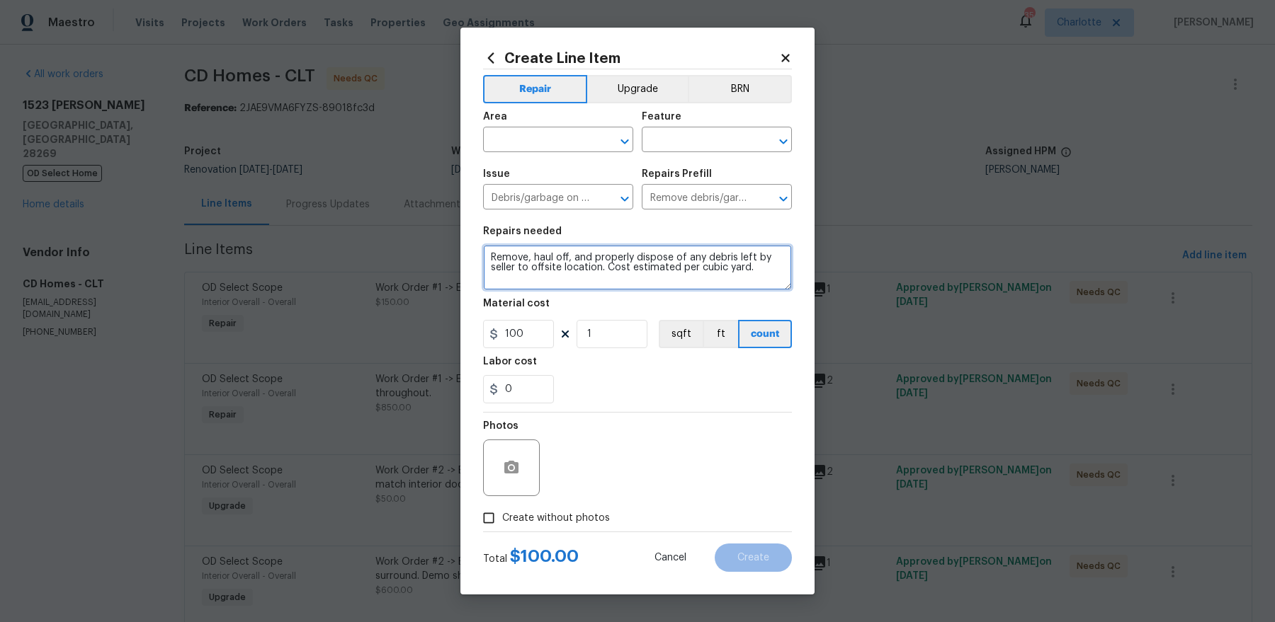
click at [641, 263] on textarea "Remove, haul off, and properly dispose of any debris left by seller to offsite …" at bounding box center [637, 267] width 309 height 45
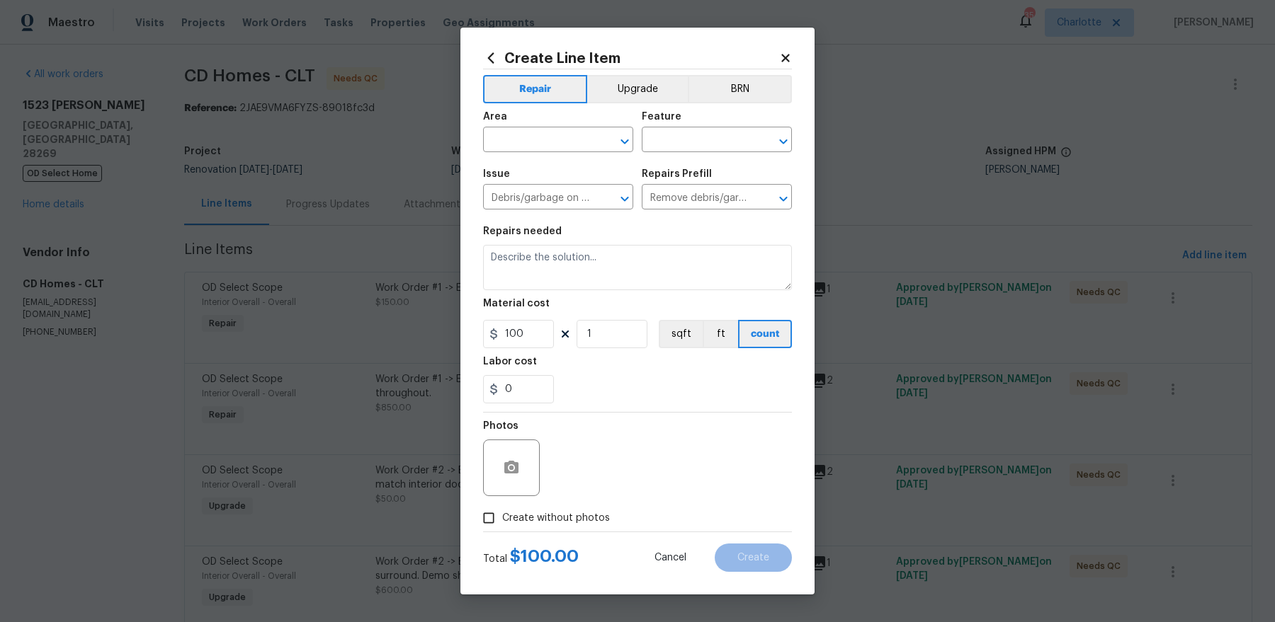
click at [564, 130] on input "text" at bounding box center [538, 141] width 110 height 22
click at [553, 170] on li "Exterior Overall" at bounding box center [558, 172] width 150 height 23
type input "Exterior Overall"
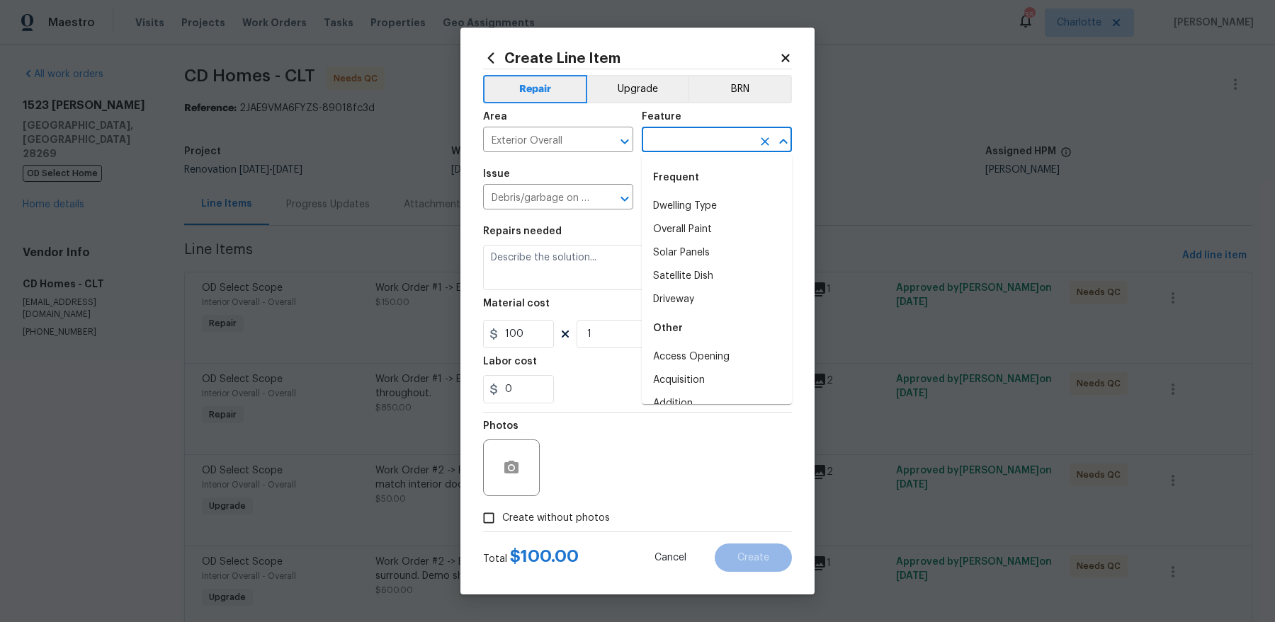
click at [704, 143] on input "text" at bounding box center [697, 141] width 110 height 22
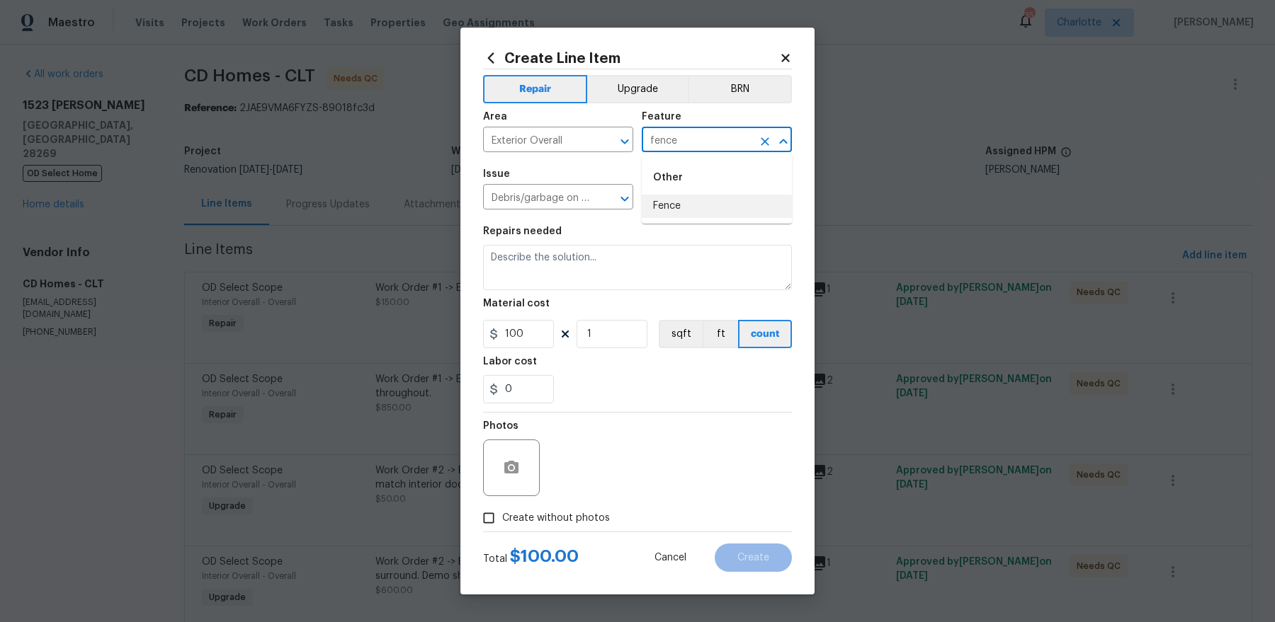
click at [691, 217] on li "Fence" at bounding box center [717, 206] width 150 height 23
type input "Fence"
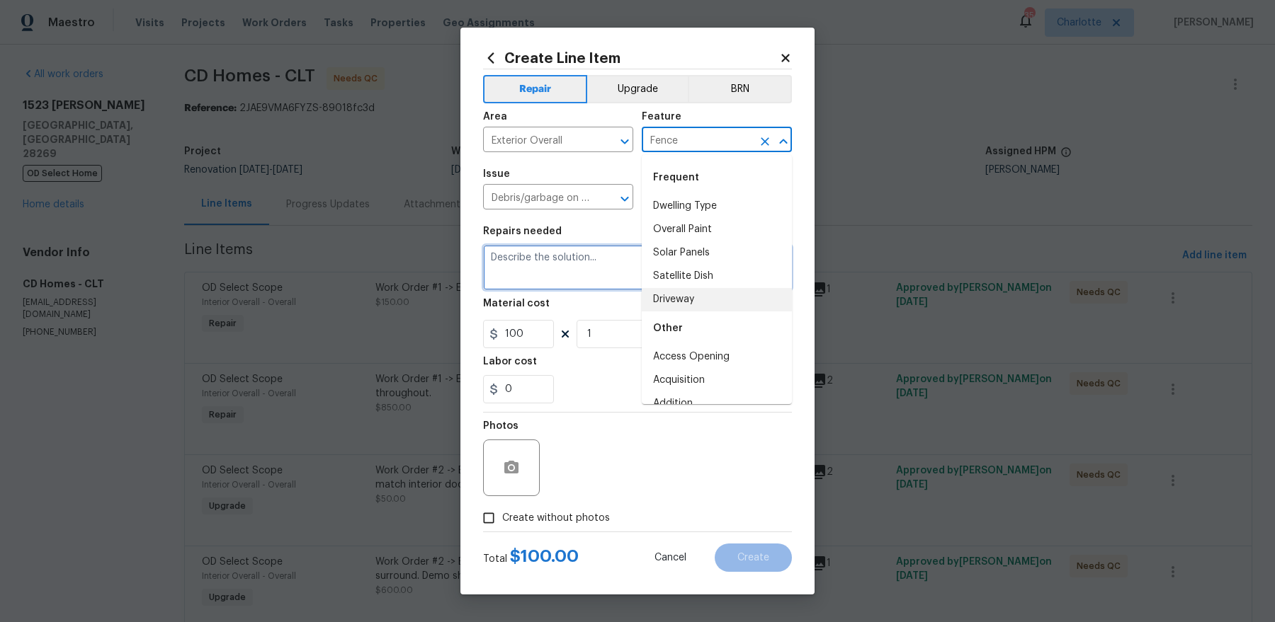
click at [563, 273] on textarea at bounding box center [637, 267] width 309 height 45
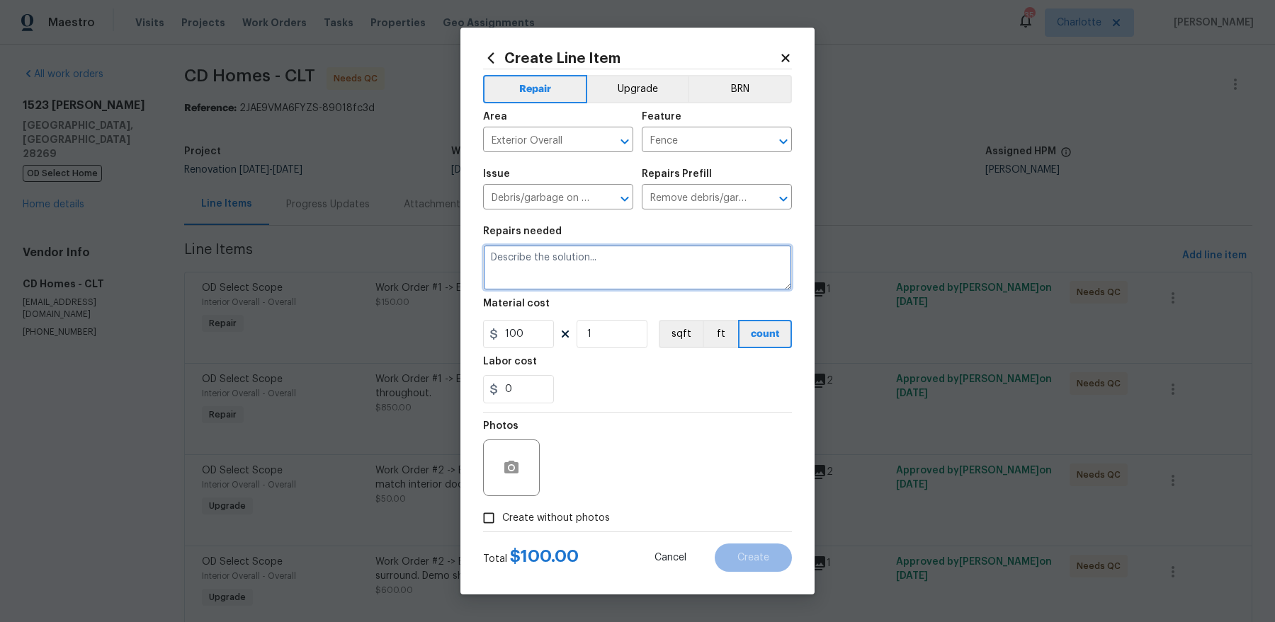
paste textarea "For the fence. To remove and haul off. Cut the posts at bottoms and clean up le…"
type textarea "For the fence. To remove and haul off. Cut the posts at bottoms and clean up le…"
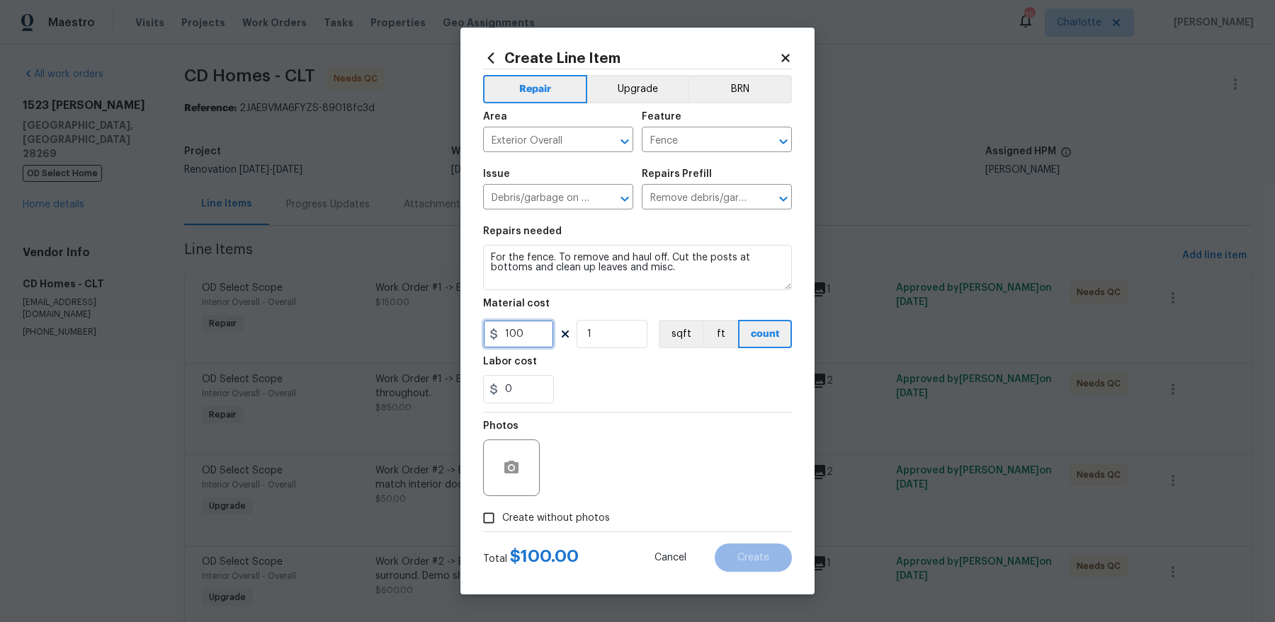
click at [521, 339] on input "100" at bounding box center [518, 334] width 71 height 28
type input "650"
click at [525, 525] on span "Create without photos" at bounding box center [556, 518] width 108 height 15
click at [502, 525] on input "Create without photos" at bounding box center [488, 518] width 27 height 27
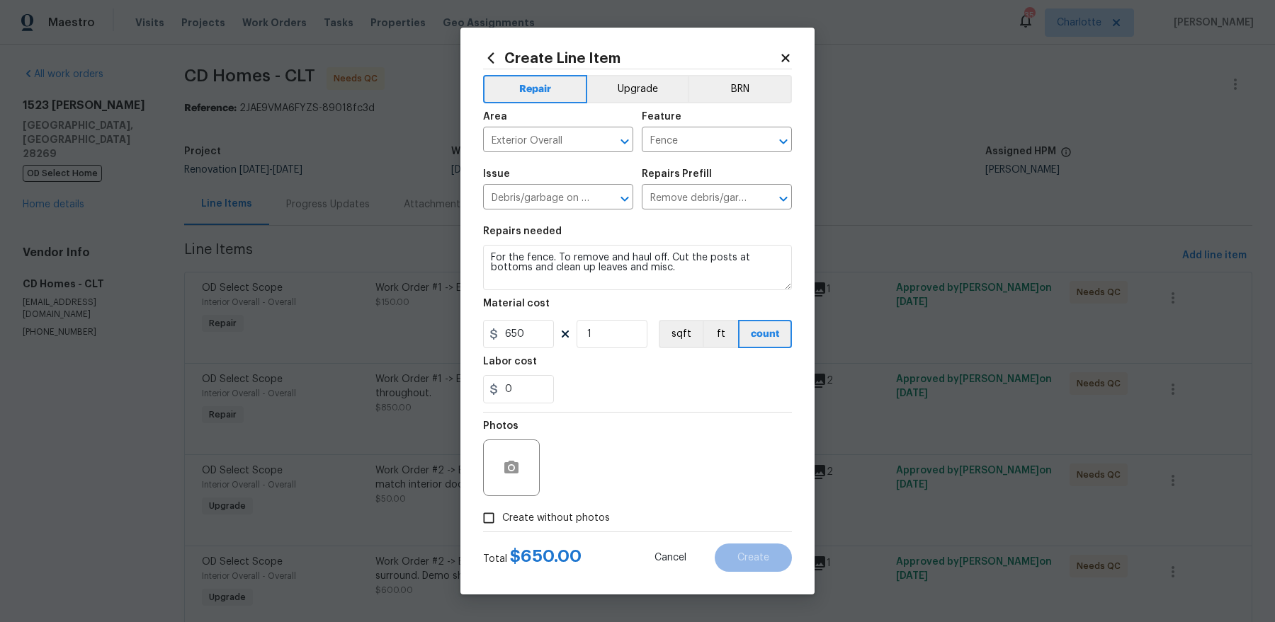
checkbox input "true"
click at [661, 465] on textarea at bounding box center [671, 468] width 241 height 57
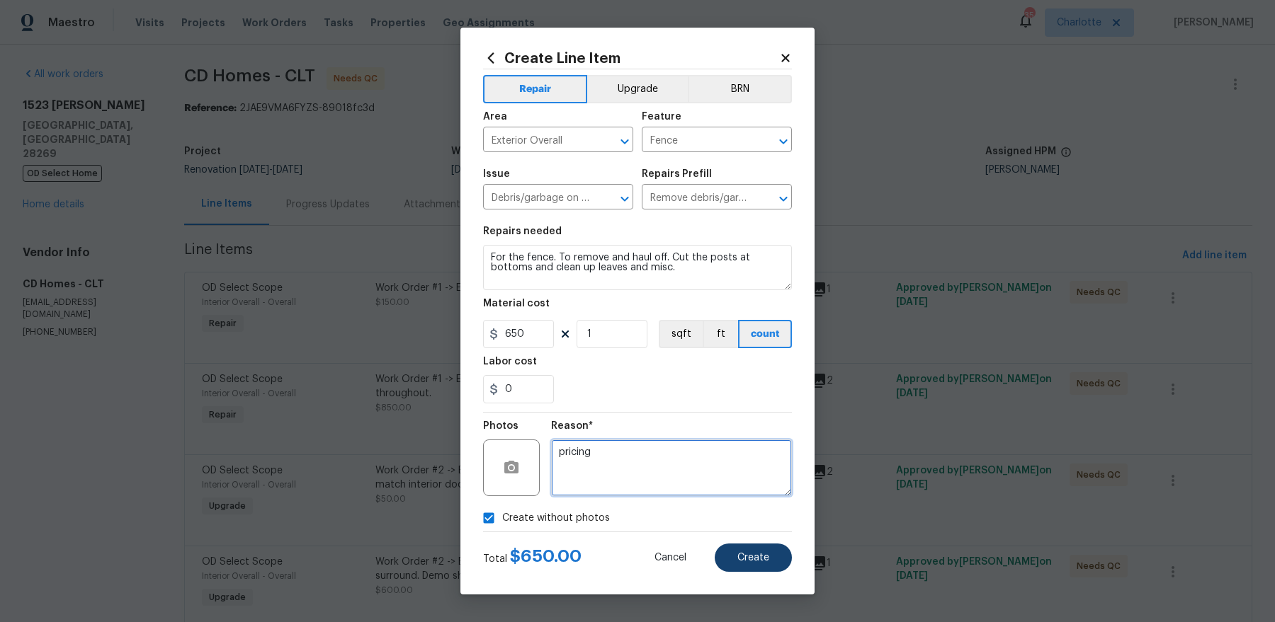
type textarea "pricing"
click at [763, 564] on button "Create" at bounding box center [752, 558] width 77 height 28
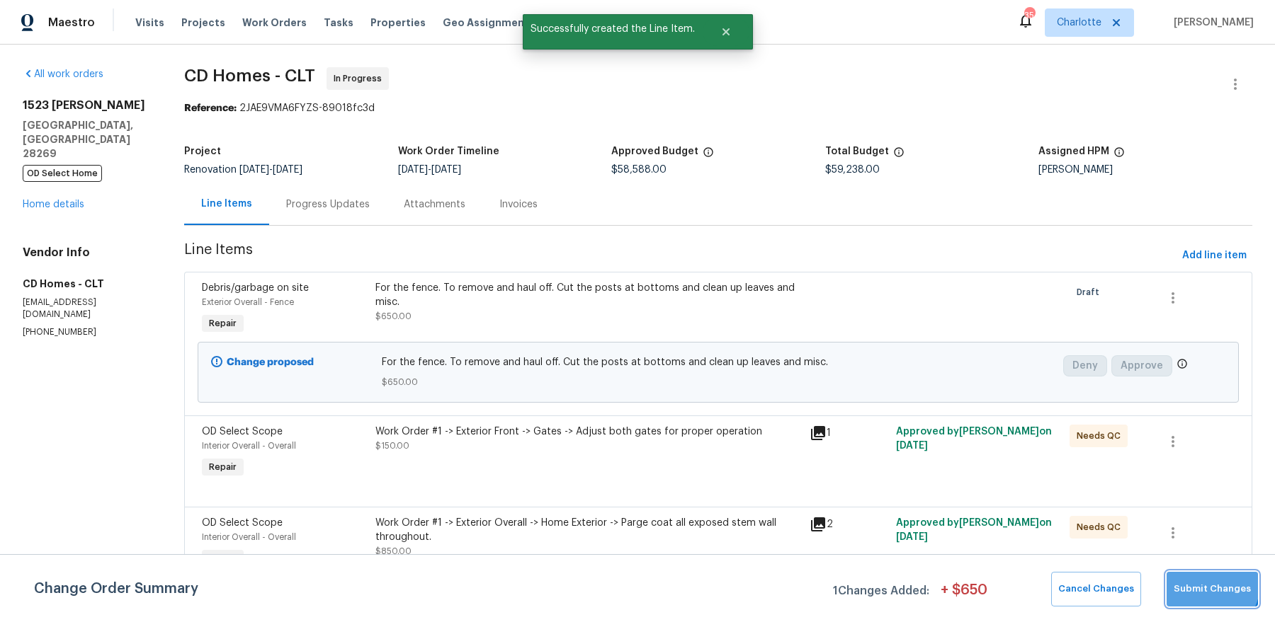
click at [1207, 583] on span "Submit Changes" at bounding box center [1211, 589] width 77 height 16
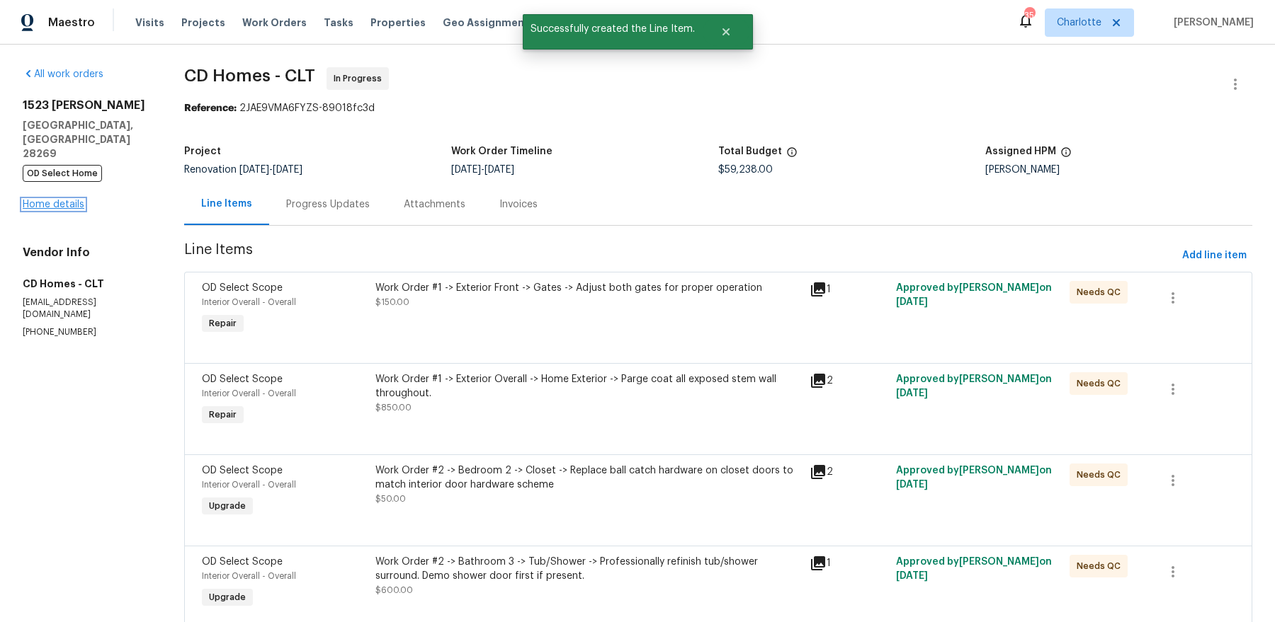
click at [71, 200] on link "Home details" at bounding box center [54, 205] width 62 height 10
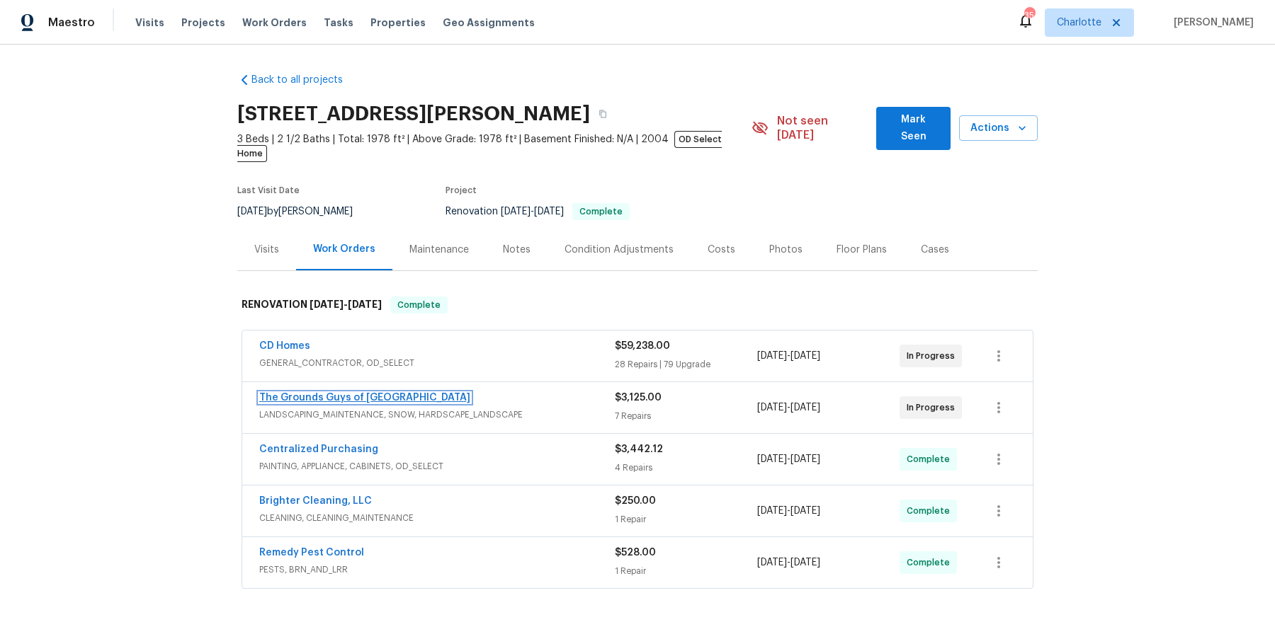
click at [378, 393] on link "The Grounds Guys of Huntersville" at bounding box center [364, 398] width 211 height 10
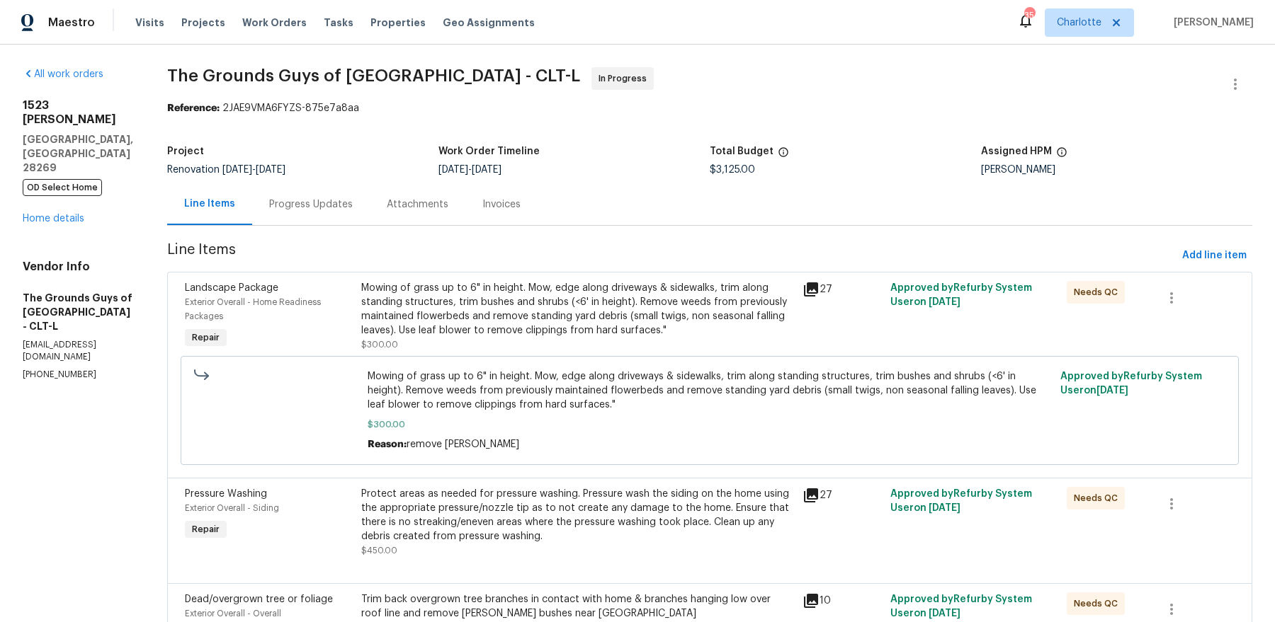
click at [328, 202] on div "Progress Updates" at bounding box center [311, 205] width 84 height 14
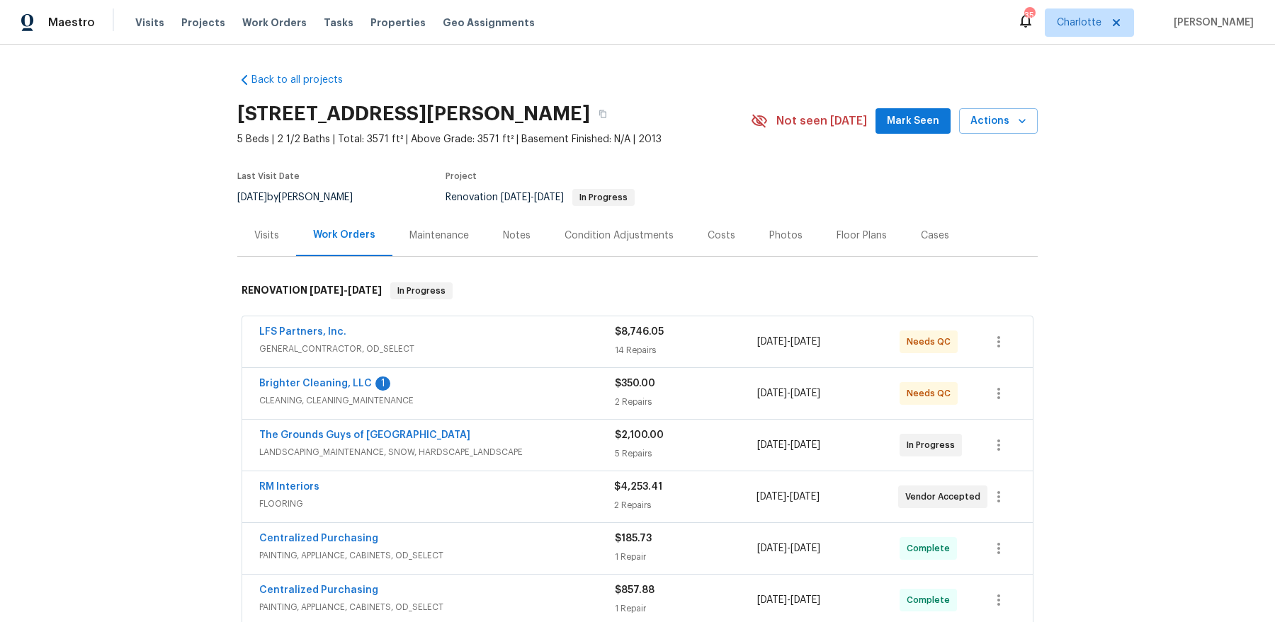
click at [270, 232] on div "Visits" at bounding box center [266, 236] width 25 height 14
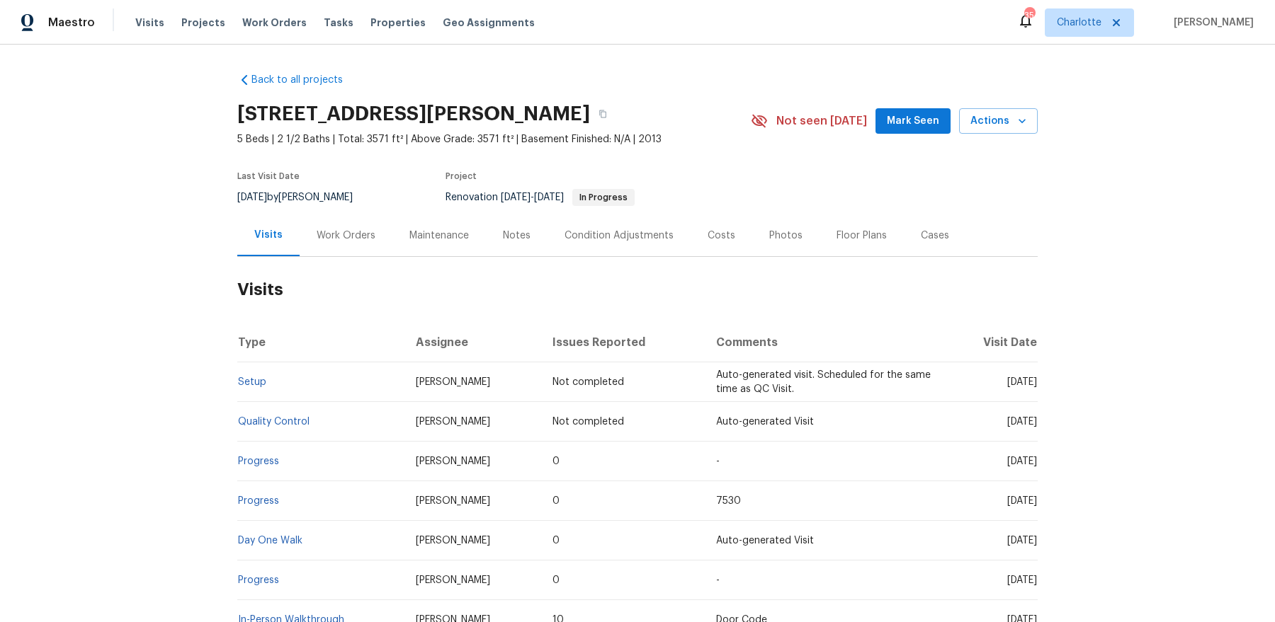
click at [509, 233] on div "Notes" at bounding box center [517, 236] width 28 height 14
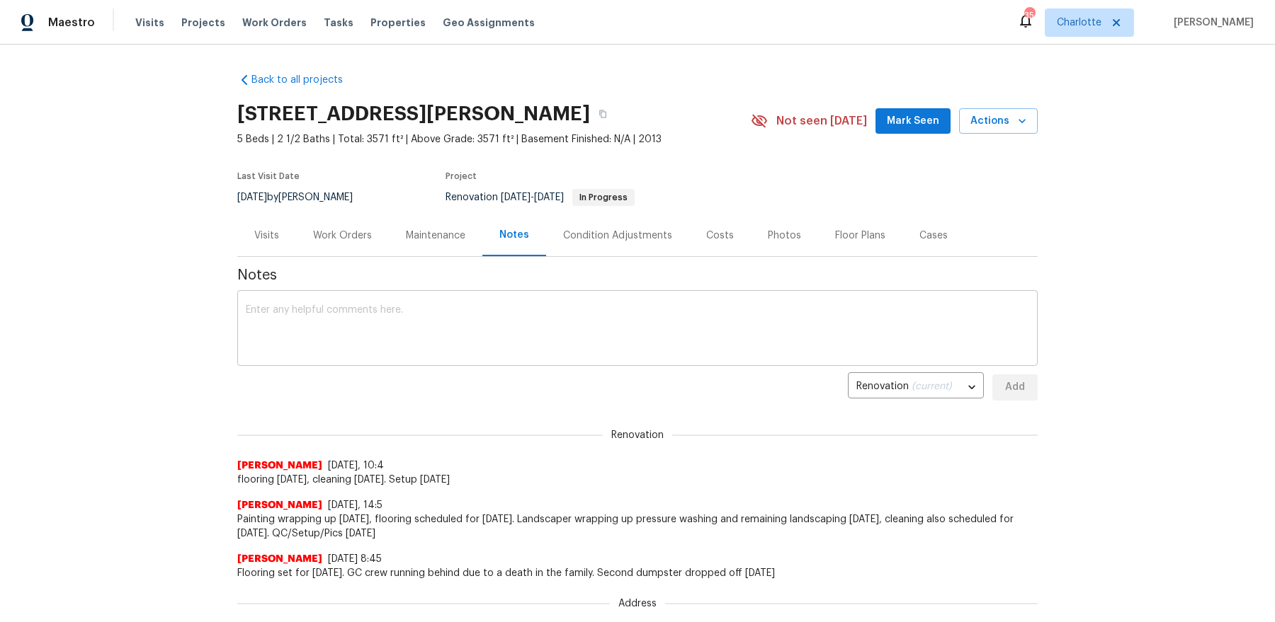
click at [416, 335] on textarea at bounding box center [637, 330] width 783 height 50
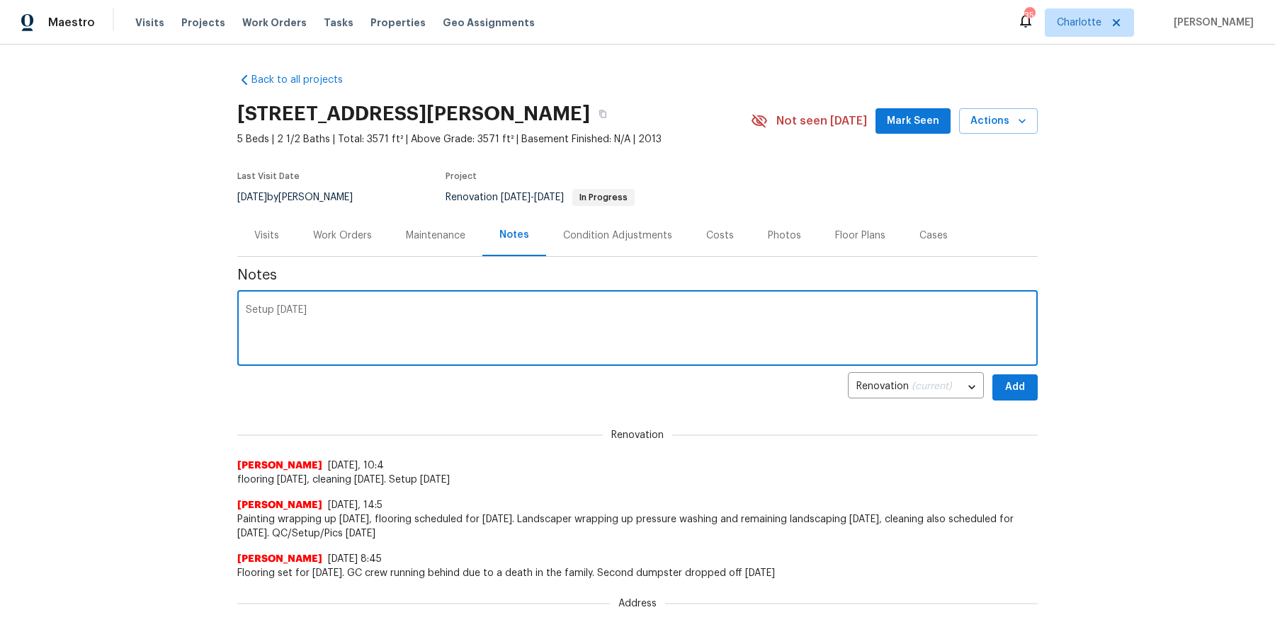
type textarea "Setup [DATE]"
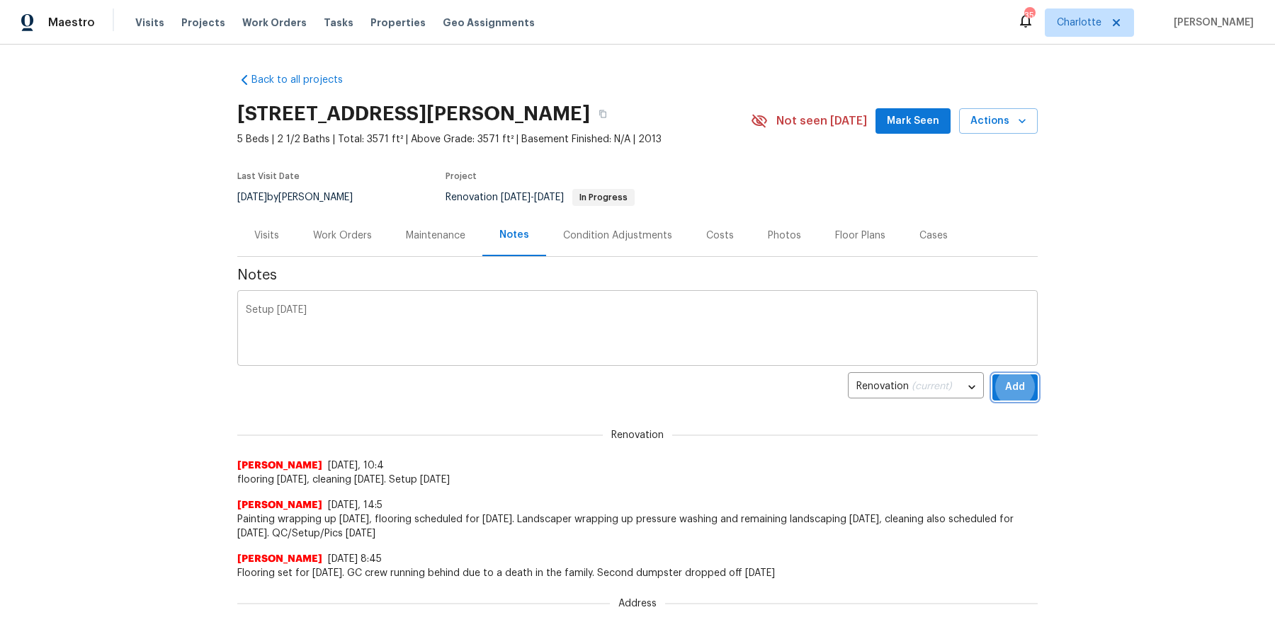
click at [992, 375] on button "Add" at bounding box center [1014, 388] width 45 height 26
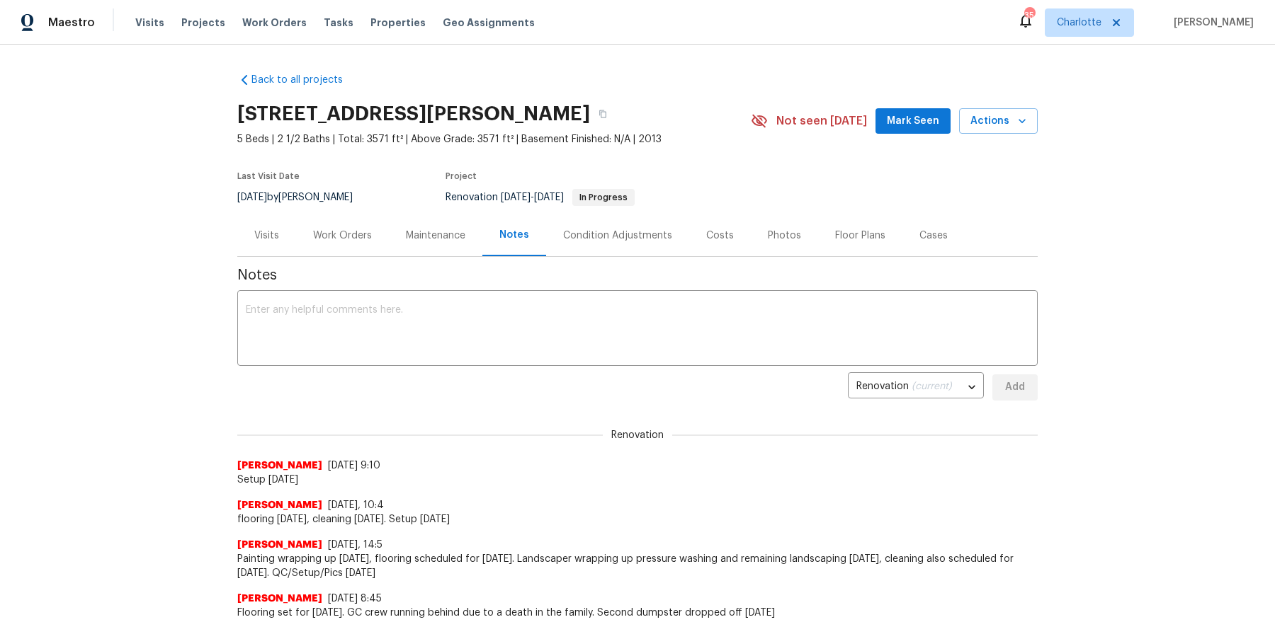
click at [906, 135] on div "133 Devynn Ridge Ct, Mount Holly, NC 28120 5 Beds | 2 1/2 Baths | Total: 3571 f…" at bounding box center [637, 121] width 800 height 51
click at [907, 123] on span "Mark Seen" at bounding box center [913, 122] width 52 height 18
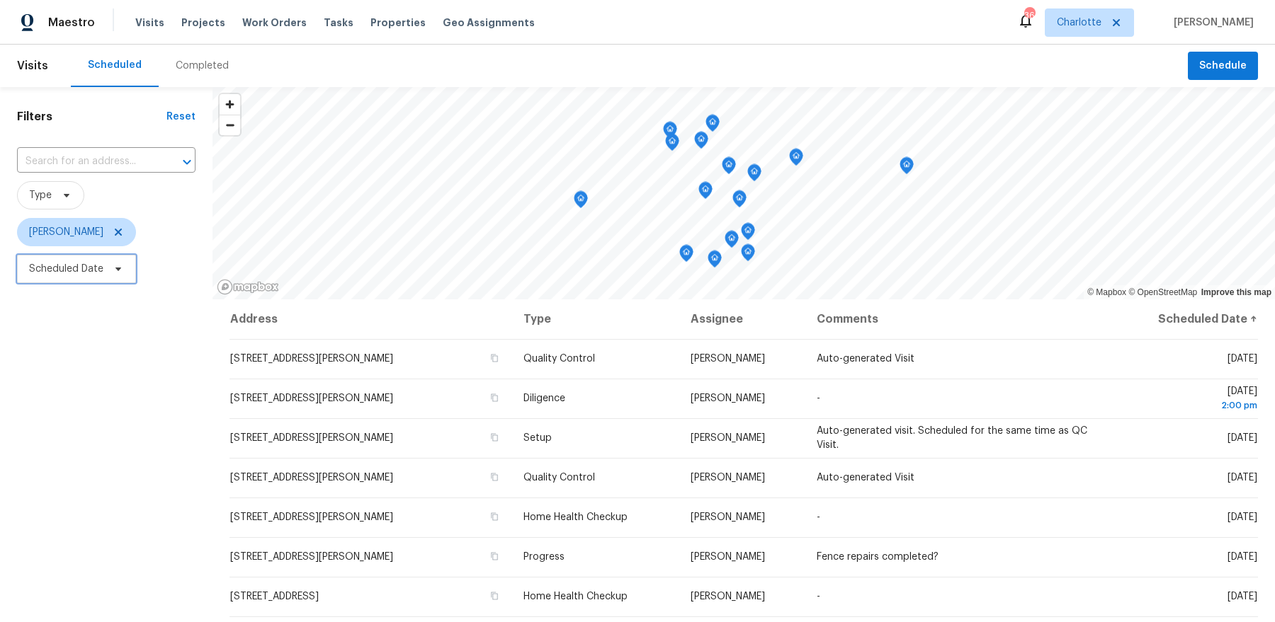
click at [63, 267] on span "Scheduled Date" at bounding box center [66, 269] width 74 height 14
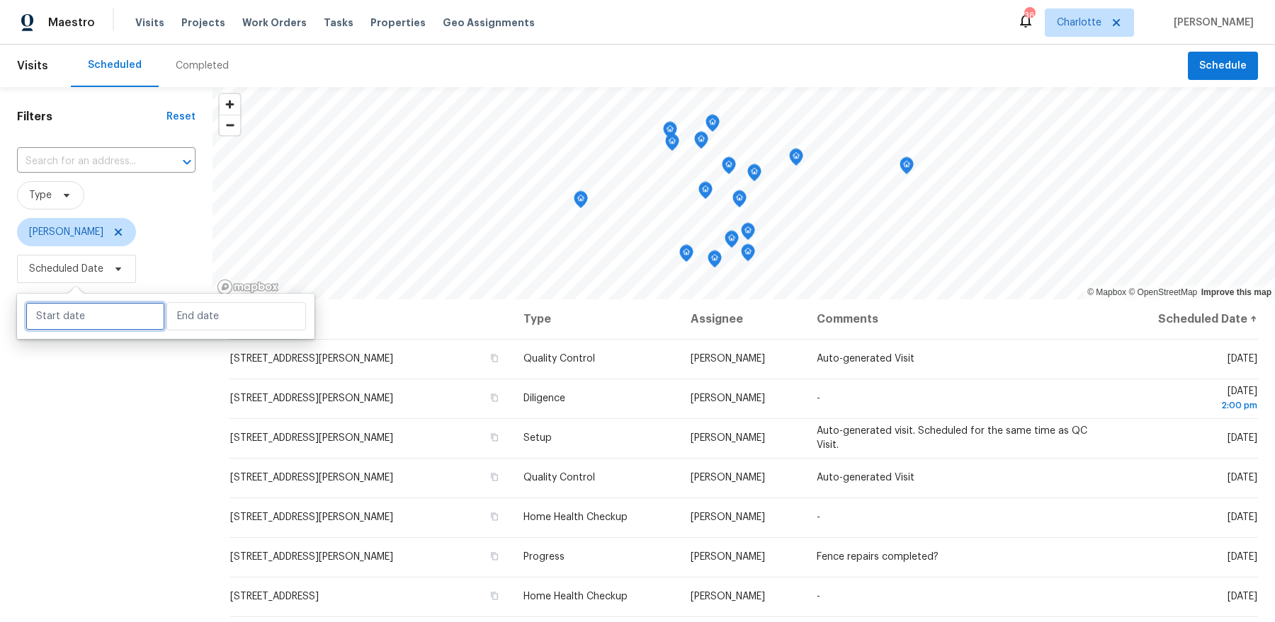
click at [81, 328] on input "text" at bounding box center [94, 316] width 139 height 28
select select "8"
select select "2025"
select select "9"
select select "2025"
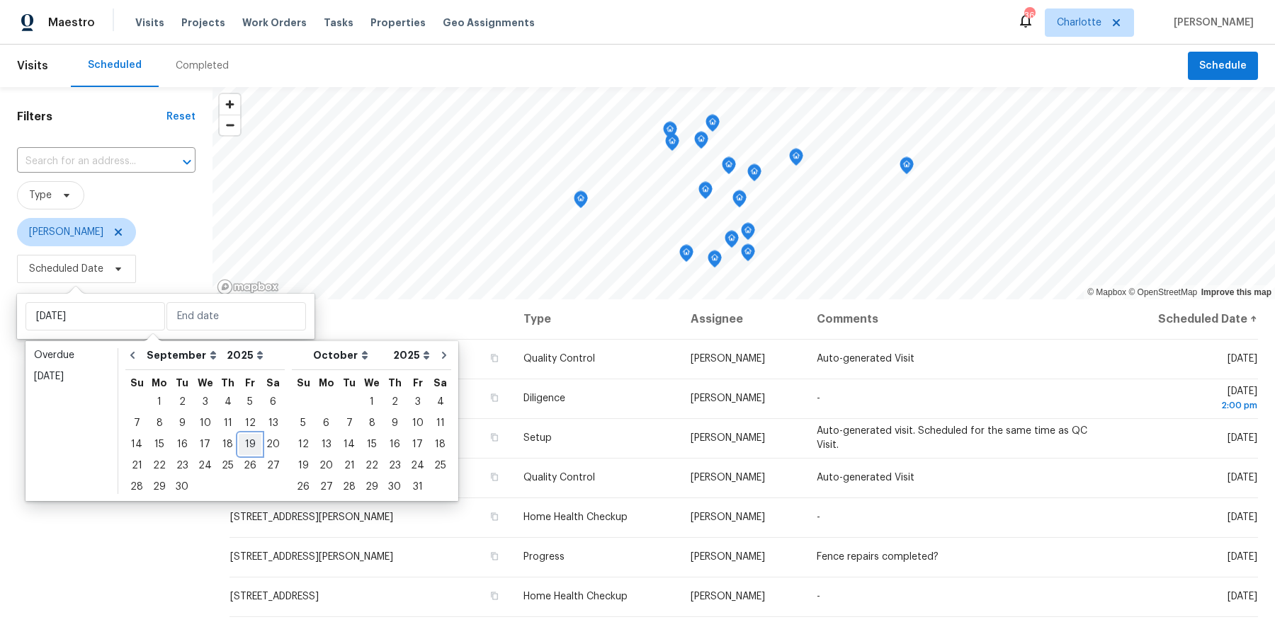
click at [247, 447] on div "19" at bounding box center [250, 445] width 23 height 20
type input "[DATE]"
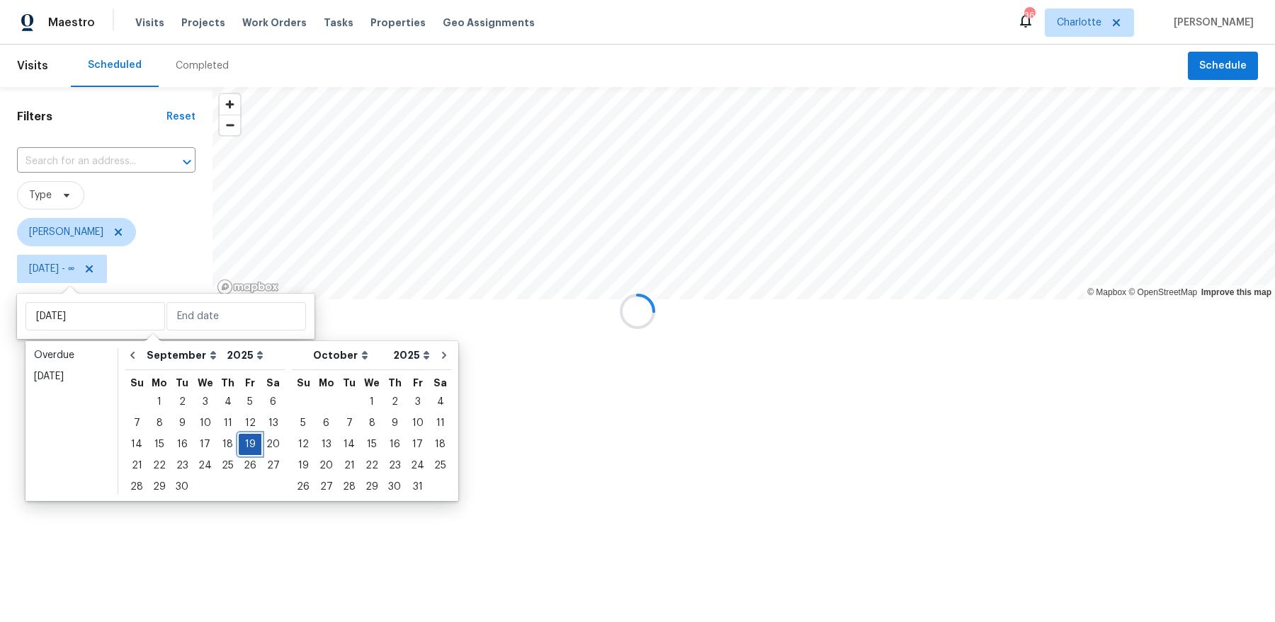
click at [247, 447] on div "19" at bounding box center [250, 445] width 23 height 20
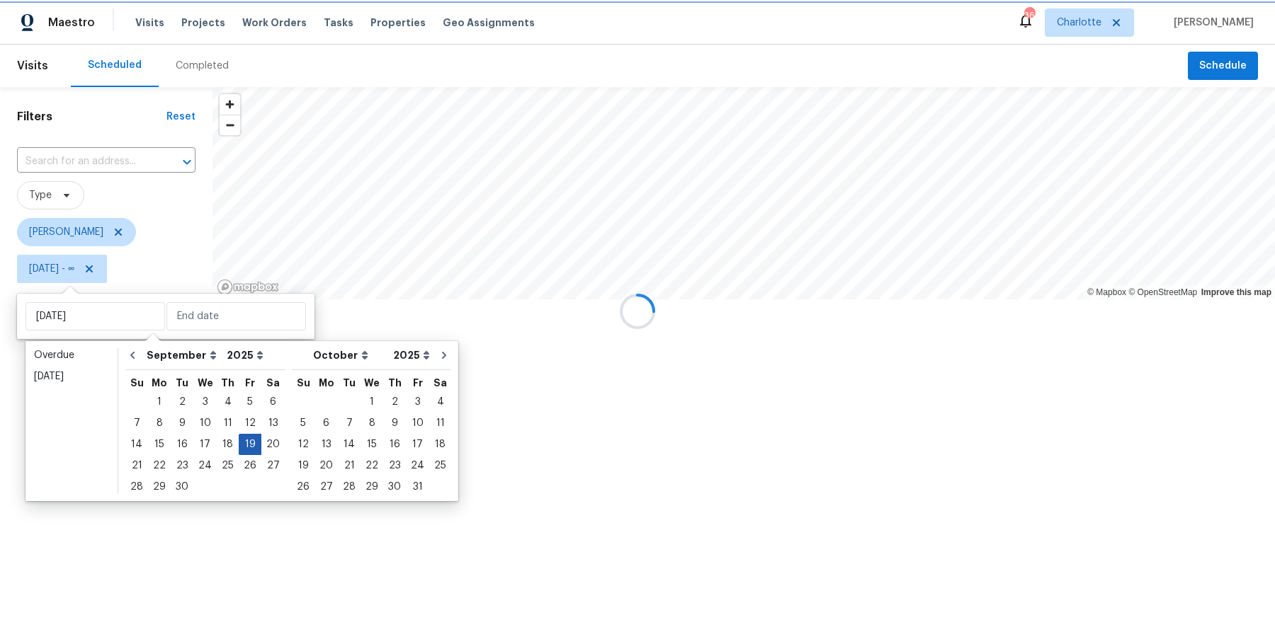
type input "Fri, Sep 19"
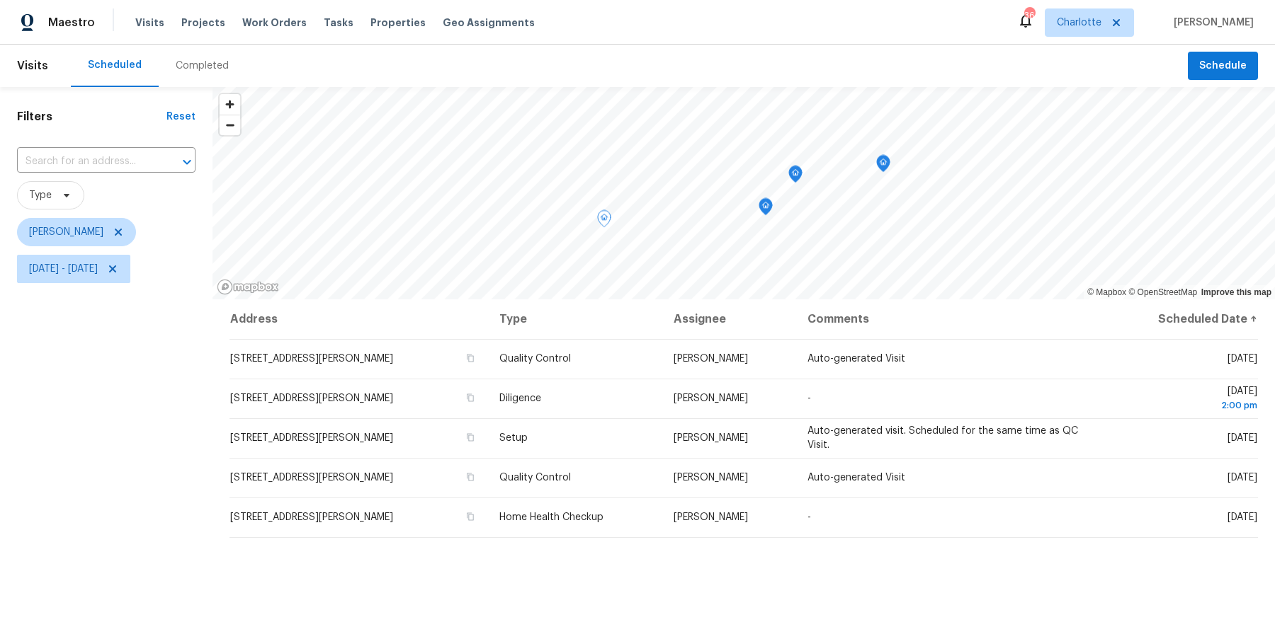
click at [107, 448] on div "Filters Reset ​ Type Dan Baquero Fri, Sep 19 - Fri, Sep 19" at bounding box center [106, 442] width 212 height 710
click at [828, 174] on icon "Map marker" at bounding box center [824, 171] width 13 height 16
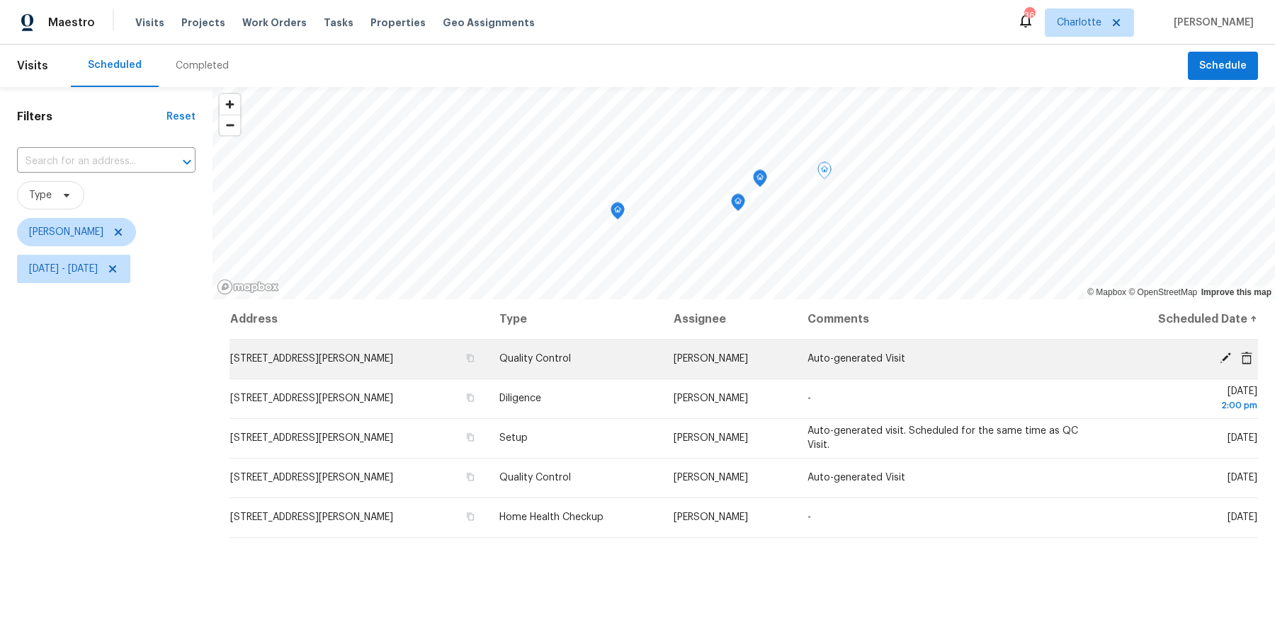
click at [1225, 358] on icon at bounding box center [1224, 358] width 11 height 11
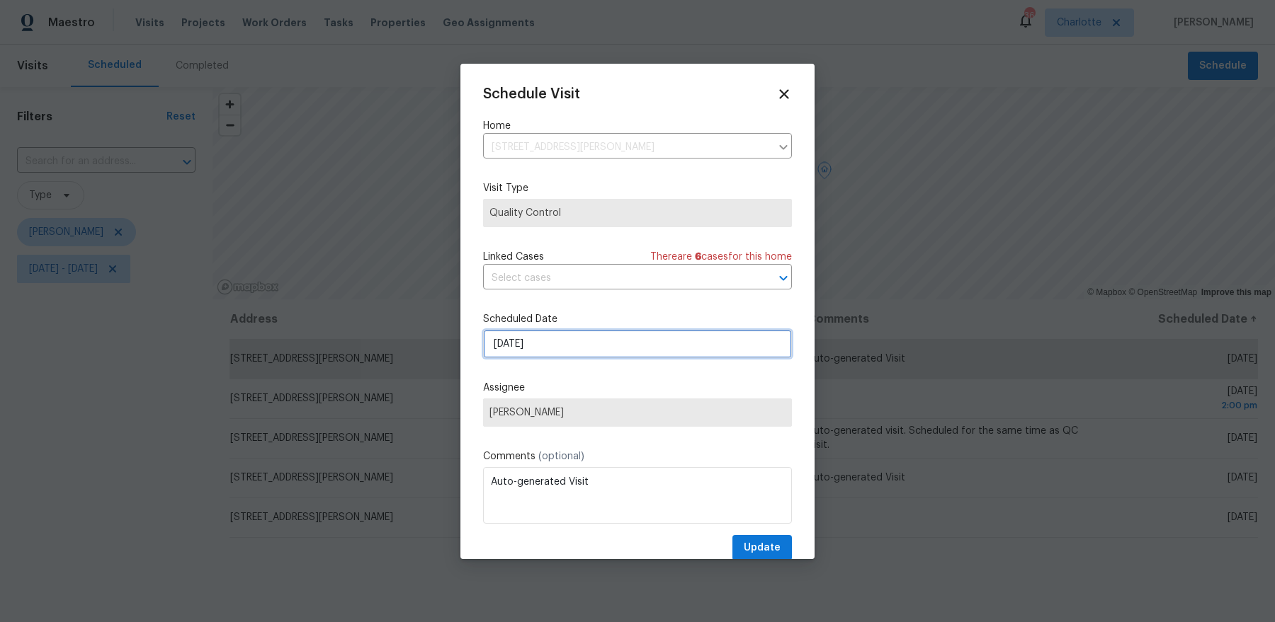
click at [523, 338] on input "9/19/2025" at bounding box center [637, 344] width 309 height 28
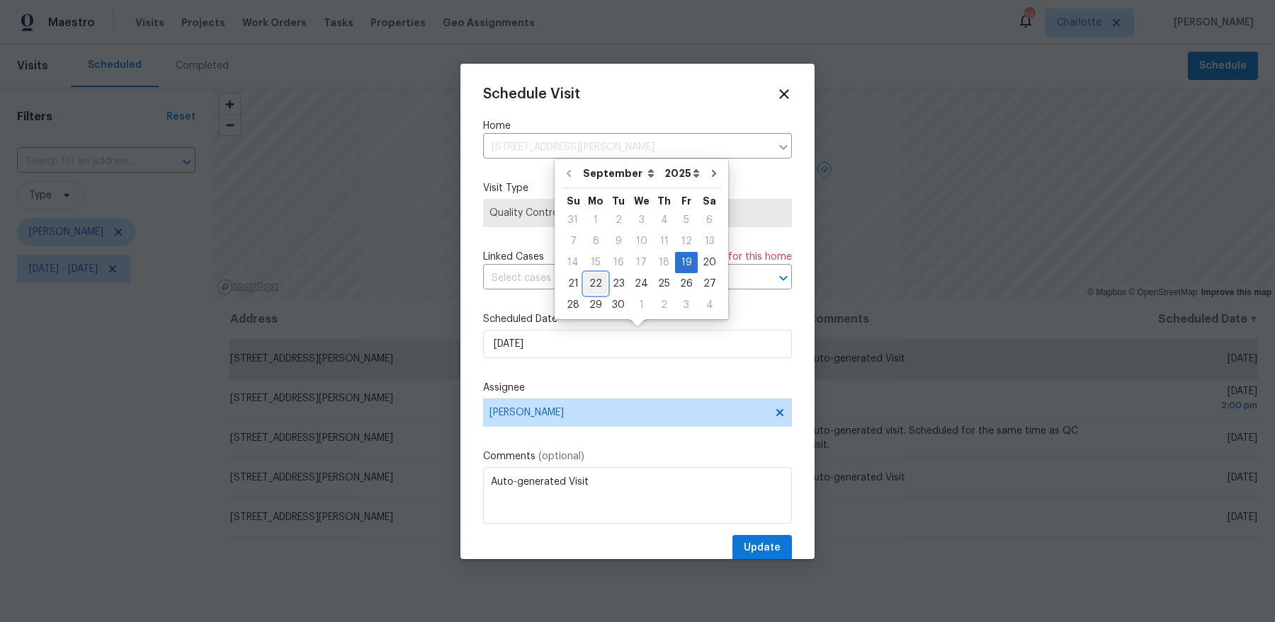
click at [595, 287] on div "22" at bounding box center [595, 284] width 23 height 20
type input "9/22/2025"
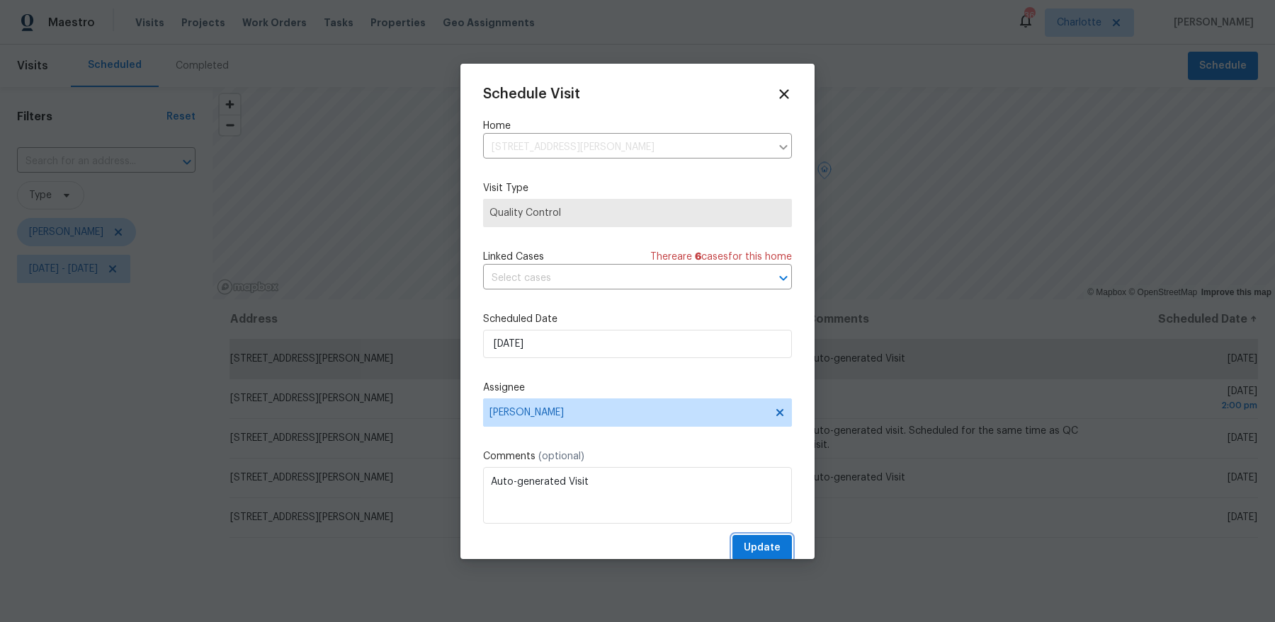
click at [761, 552] on span "Update" at bounding box center [762, 549] width 37 height 18
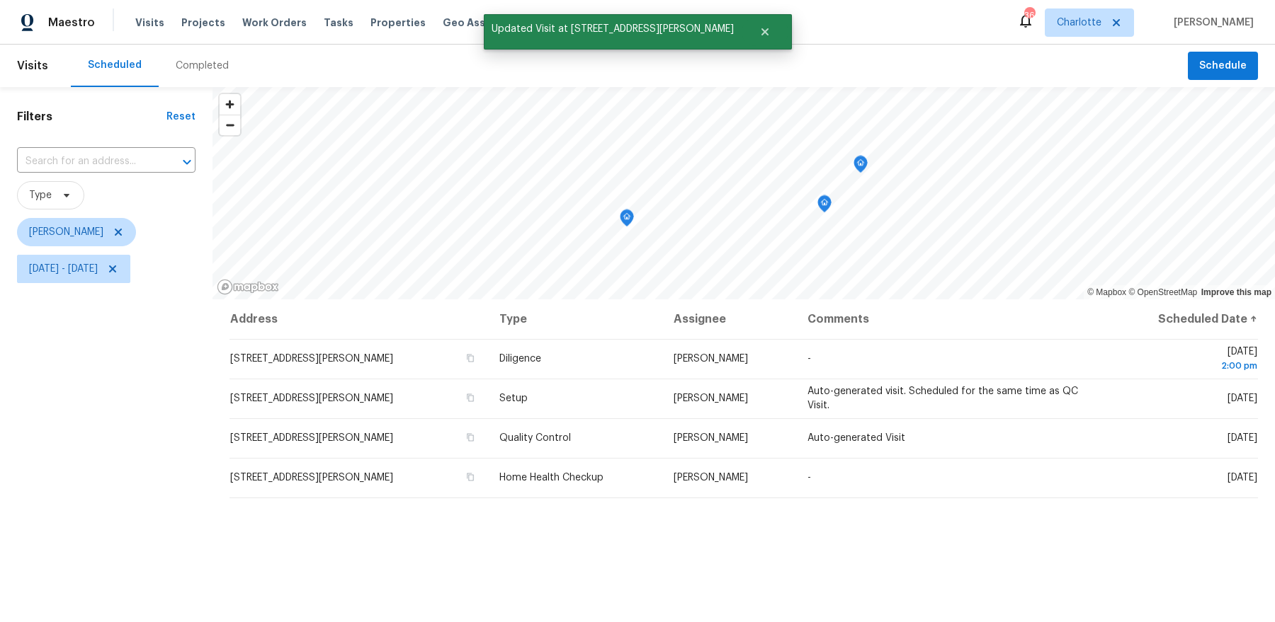
click at [822, 207] on icon "Map marker" at bounding box center [824, 204] width 13 height 16
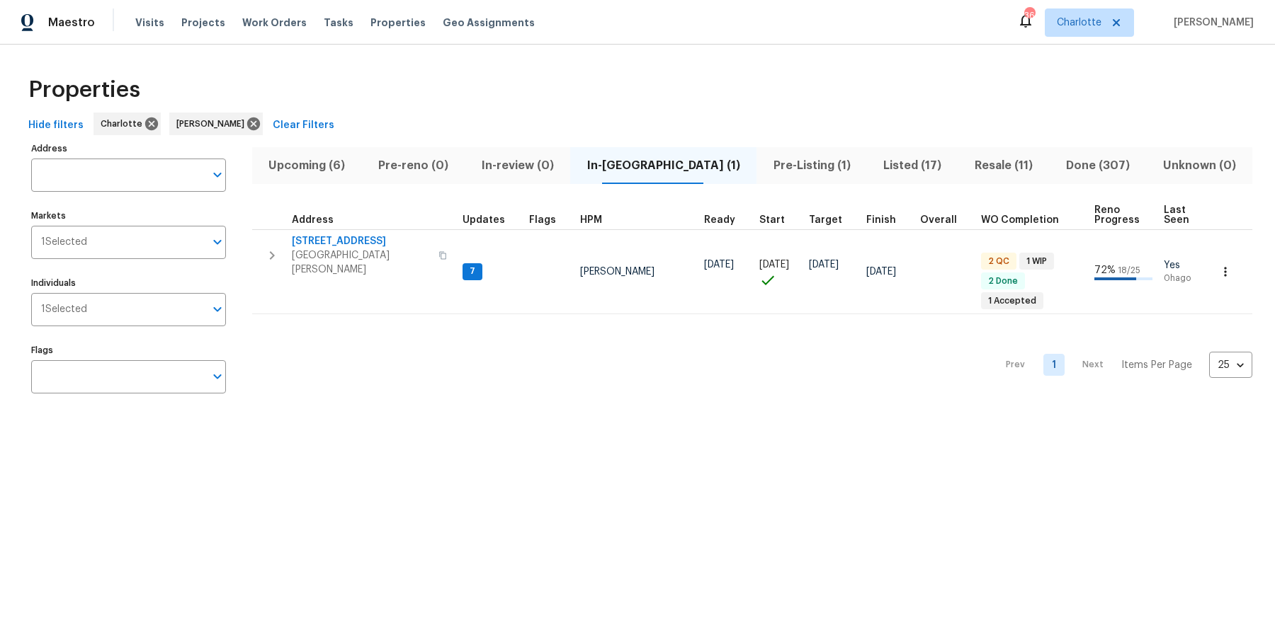
click at [330, 169] on span "Upcoming (6)" at bounding box center [307, 166] width 93 height 20
